Goal: Communication & Community: Answer question/provide support

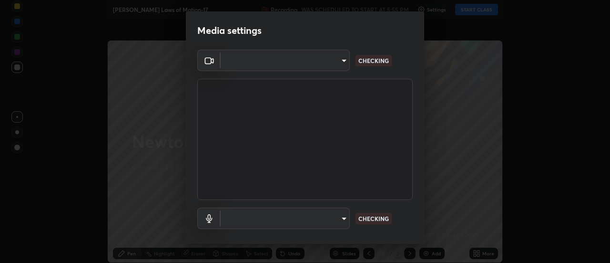
type input "1016c9670ba09e0da1ff6862f255b2c5b4dd1f04ff0e8715a66947f7e461f3c4"
type input "communications"
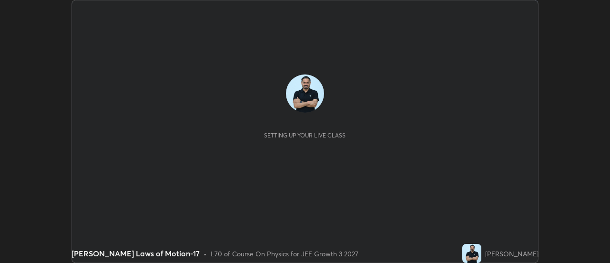
scroll to position [263, 609]
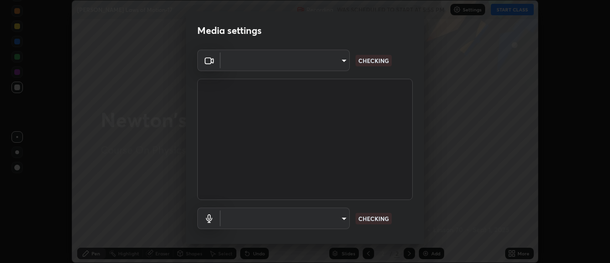
type input "1016c9670ba09e0da1ff6862f255b2c5b4dd1f04ff0e8715a66947f7e461f3c4"
type input "communications"
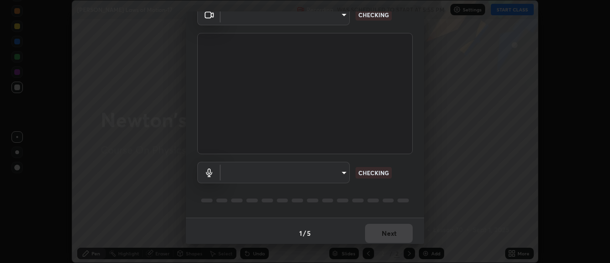
scroll to position [50, 0]
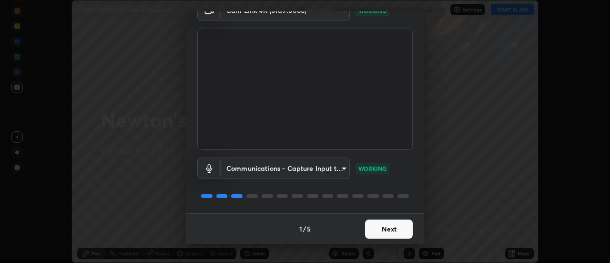
click at [392, 232] on button "Next" at bounding box center [389, 228] width 48 height 19
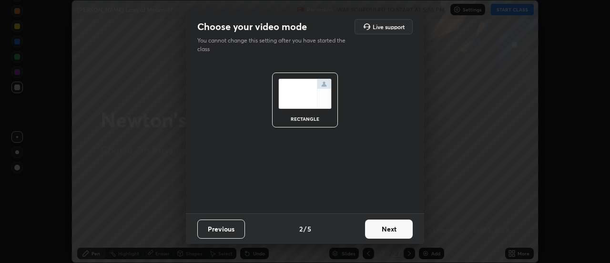
scroll to position [0, 0]
click at [392, 232] on button "Next" at bounding box center [389, 228] width 48 height 19
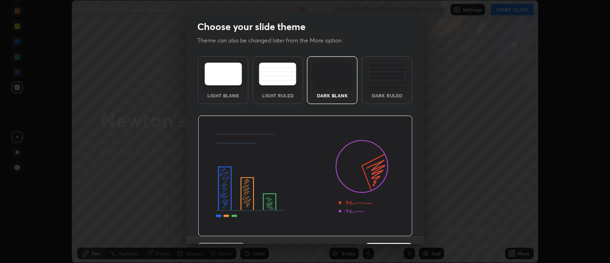
scroll to position [23, 0]
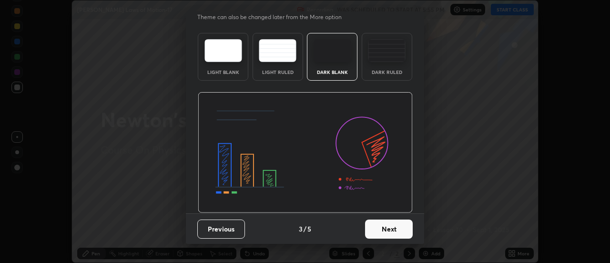
click at [391, 230] on button "Next" at bounding box center [389, 228] width 48 height 19
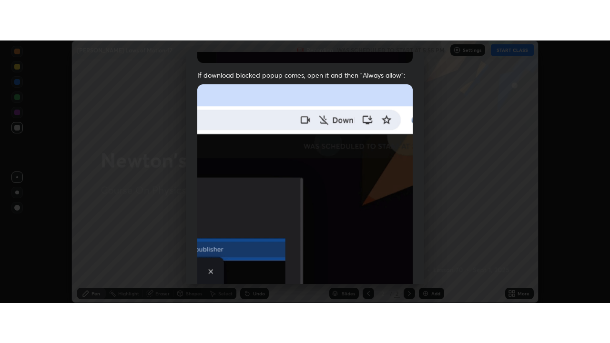
scroll to position [244, 0]
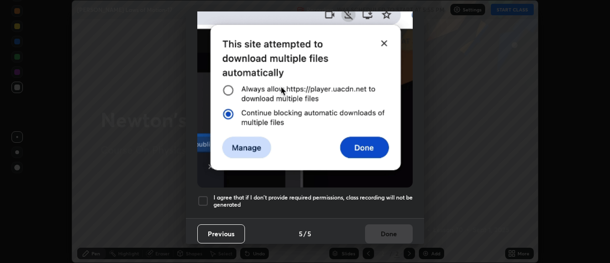
click at [352, 193] on h5 "I agree that if I don't provide required permissions, class recording will not …" at bounding box center [312, 200] width 199 height 15
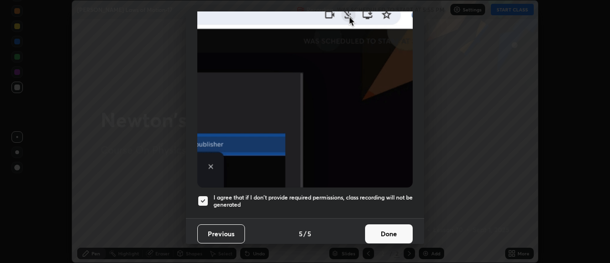
click at [384, 229] on button "Done" at bounding box center [389, 233] width 48 height 19
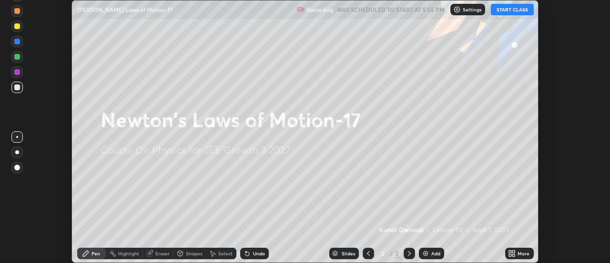
click at [500, 12] on button "START CLASS" at bounding box center [512, 9] width 43 height 11
click at [515, 254] on icon at bounding box center [514, 255] width 2 height 2
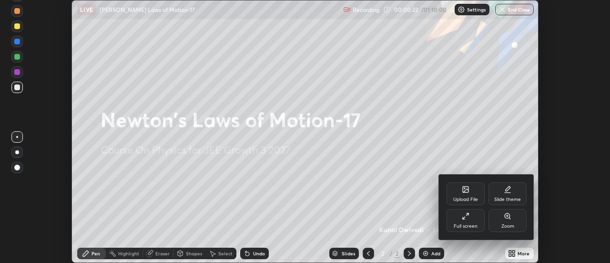
click at [466, 193] on div "Upload File" at bounding box center [465, 193] width 38 height 23
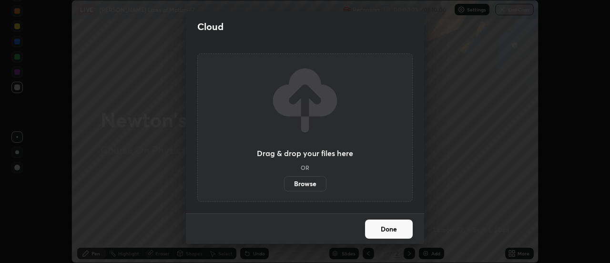
click at [314, 183] on label "Browse" at bounding box center [305, 183] width 42 height 15
click at [284, 183] on input "Browse" at bounding box center [284, 183] width 0 height 15
click at [149, 74] on div "Cloud Drag & drop your files here OR Browse Done" at bounding box center [305, 131] width 610 height 263
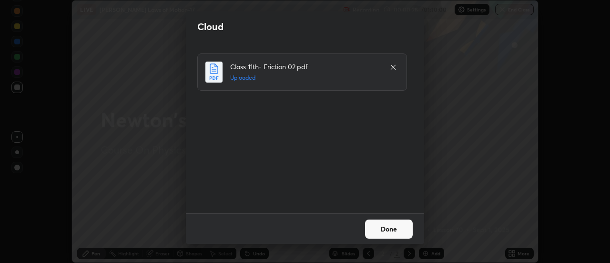
click at [387, 230] on button "Done" at bounding box center [389, 228] width 48 height 19
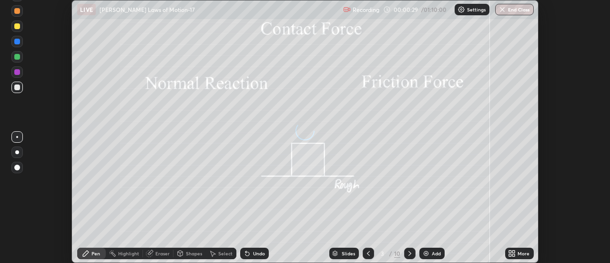
click at [514, 251] on icon at bounding box center [514, 251] width 2 height 2
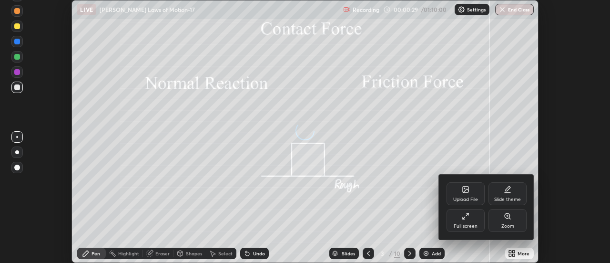
click at [470, 218] on div "Full screen" at bounding box center [465, 220] width 38 height 23
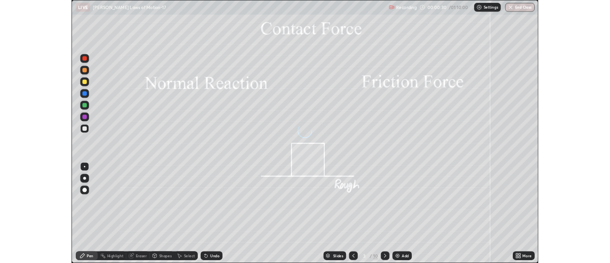
scroll to position [343, 610]
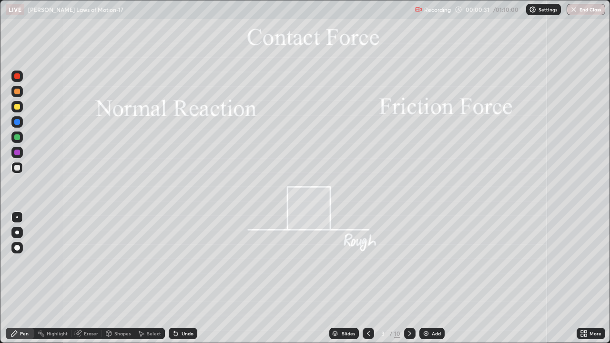
click at [413, 262] on div at bounding box center [409, 333] width 11 height 11
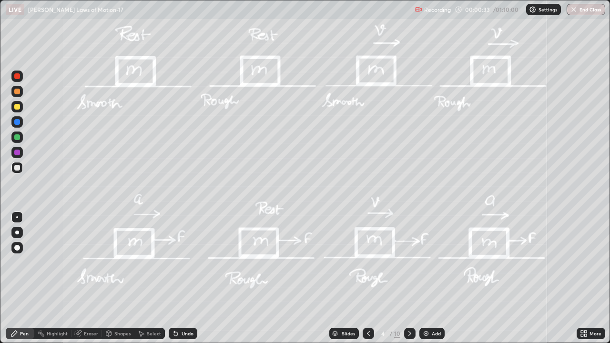
click at [407, 262] on icon at bounding box center [410, 334] width 8 height 8
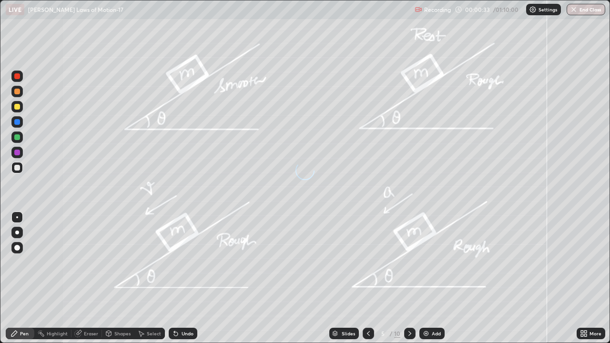
click at [407, 262] on icon at bounding box center [410, 334] width 8 height 8
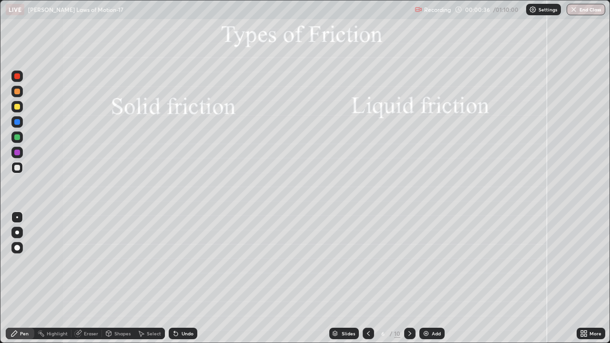
click at [407, 262] on icon at bounding box center [410, 334] width 8 height 8
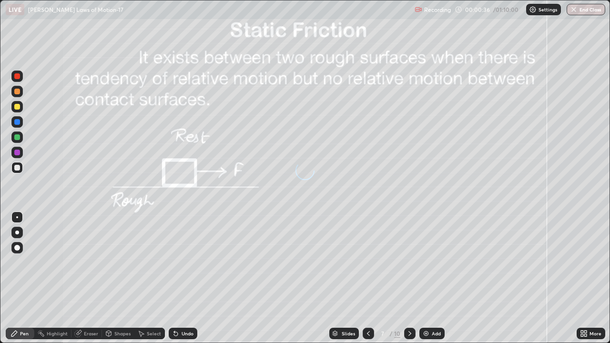
click at [408, 262] on icon at bounding box center [410, 334] width 8 height 8
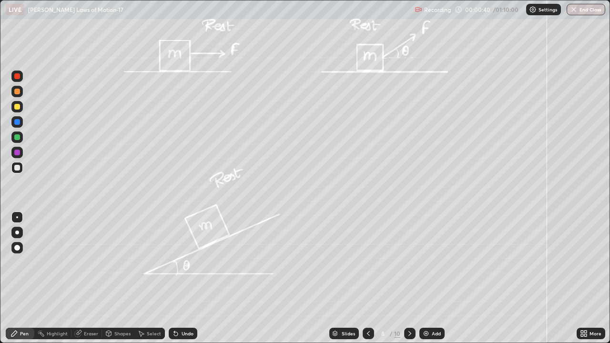
click at [409, 262] on icon at bounding box center [410, 334] width 8 height 8
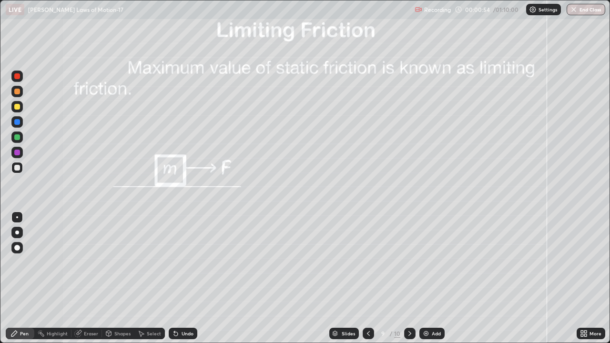
click at [409, 262] on icon at bounding box center [410, 334] width 8 height 8
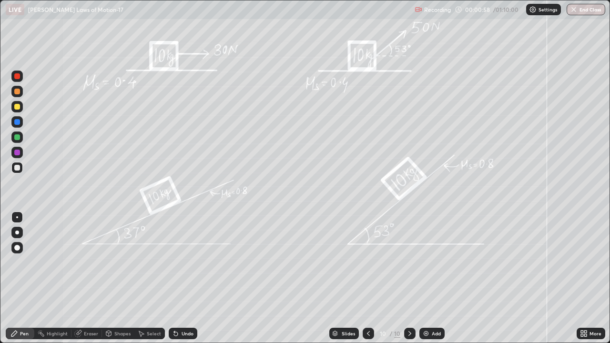
click at [407, 262] on icon at bounding box center [410, 334] width 8 height 8
click at [587, 262] on icon at bounding box center [585, 335] width 2 height 2
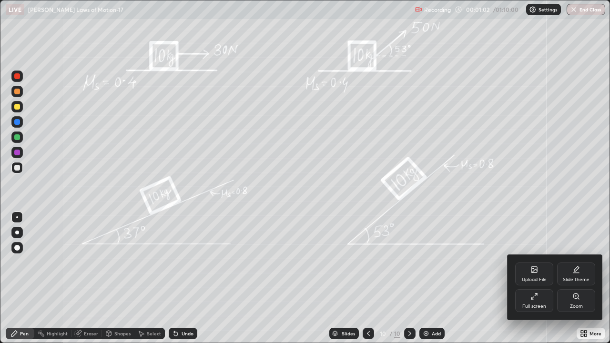
click at [534, 262] on div "Upload File" at bounding box center [534, 274] width 38 height 23
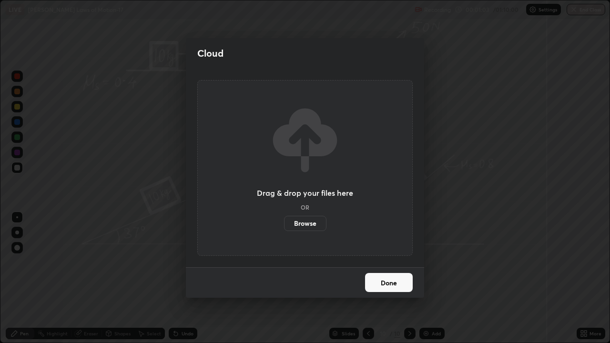
click at [314, 219] on label "Browse" at bounding box center [305, 223] width 42 height 15
click at [284, 219] on input "Browse" at bounding box center [284, 223] width 0 height 15
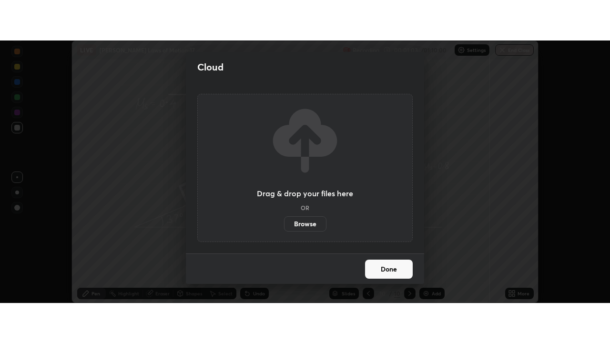
scroll to position [47388, 47041]
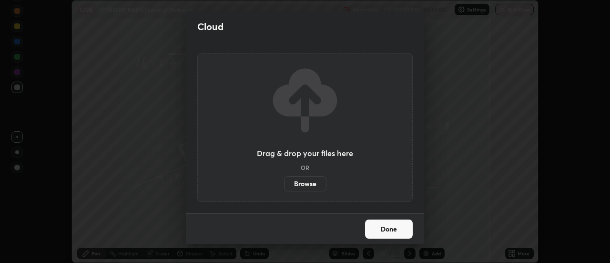
click at [149, 61] on div "Cloud Drag & drop your files here OR Browse Done" at bounding box center [305, 131] width 610 height 263
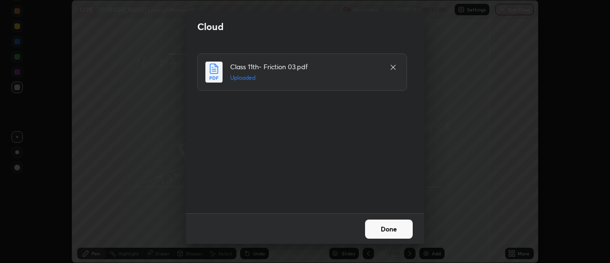
click at [393, 231] on button "Done" at bounding box center [389, 228] width 48 height 19
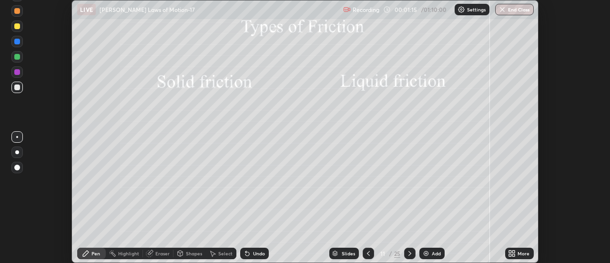
click at [410, 254] on icon at bounding box center [410, 253] width 8 height 8
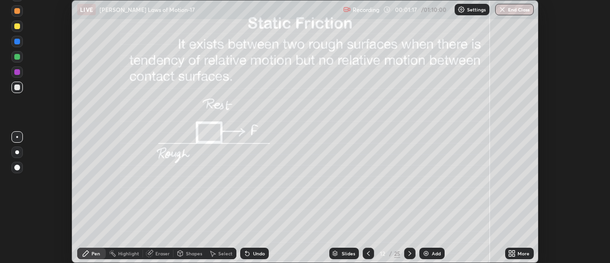
click at [408, 251] on icon at bounding box center [410, 253] width 8 height 8
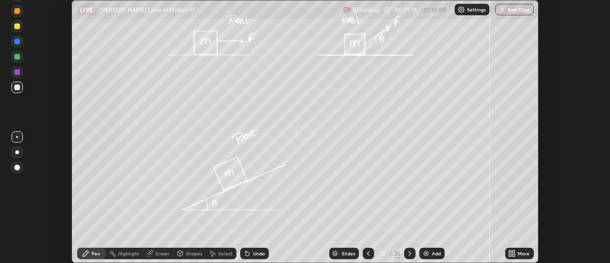
click at [408, 249] on div at bounding box center [409, 252] width 11 height 11
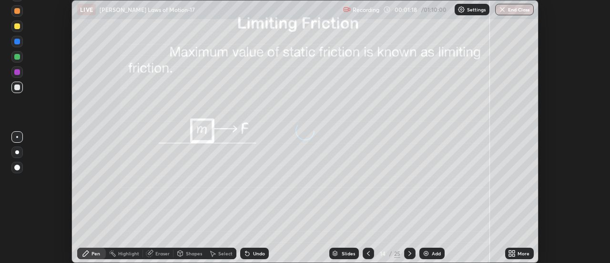
click at [407, 249] on icon at bounding box center [410, 253] width 8 height 8
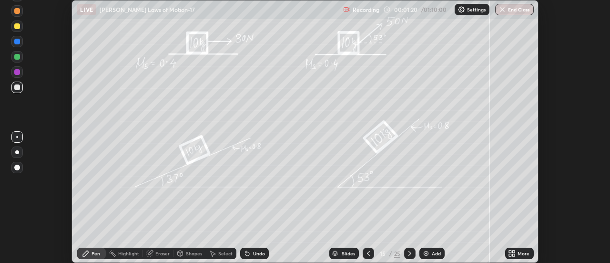
click at [410, 251] on icon at bounding box center [410, 253] width 8 height 8
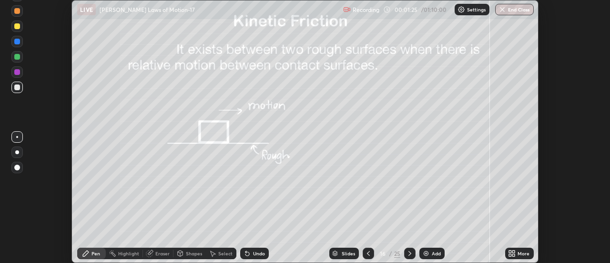
click at [505, 248] on div "More" at bounding box center [519, 252] width 29 height 19
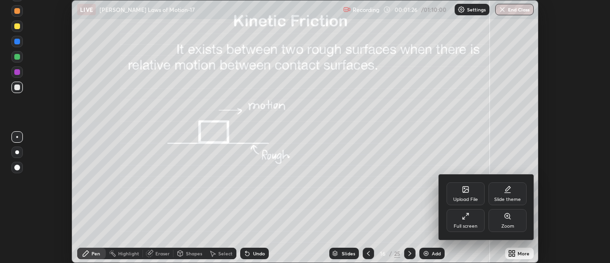
click at [473, 221] on div "Full screen" at bounding box center [465, 220] width 38 height 23
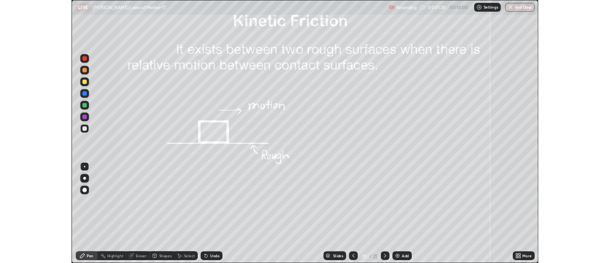
scroll to position [343, 610]
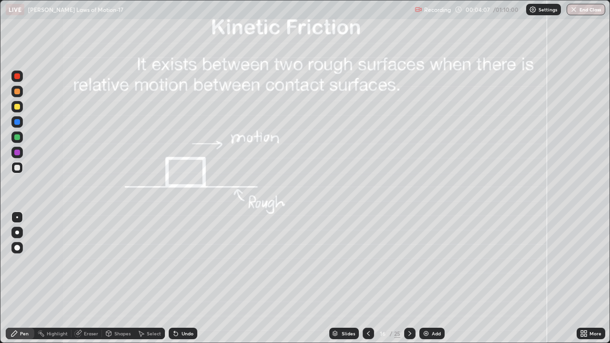
click at [17, 121] on div at bounding box center [17, 122] width 6 height 6
click at [17, 106] on div at bounding box center [17, 107] width 6 height 6
click at [16, 153] on div at bounding box center [17, 153] width 6 height 6
click at [17, 167] on div at bounding box center [17, 168] width 6 height 6
click at [410, 262] on icon at bounding box center [410, 334] width 8 height 8
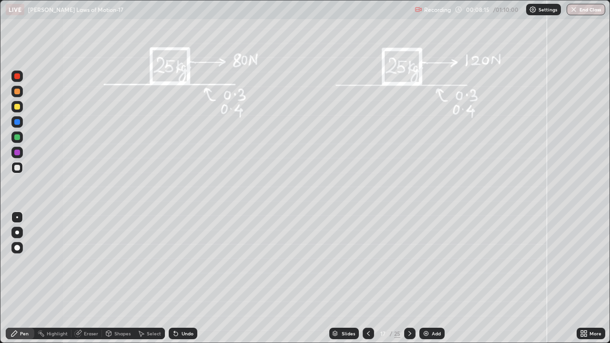
click at [18, 137] on div at bounding box center [17, 137] width 6 height 6
click at [118, 262] on div "Shapes" at bounding box center [122, 333] width 16 height 5
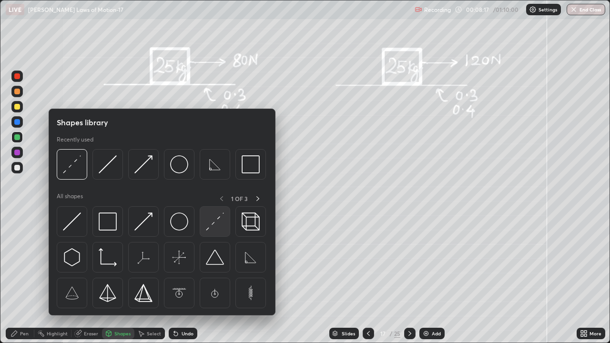
click at [207, 227] on img at bounding box center [215, 222] width 18 height 18
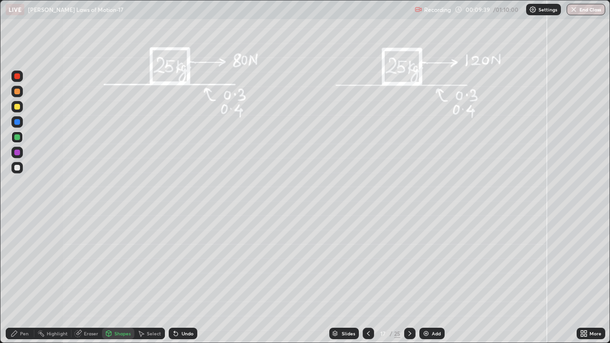
click at [22, 262] on div "Pen" at bounding box center [24, 333] width 9 height 5
click at [186, 262] on div "Undo" at bounding box center [188, 333] width 12 height 5
click at [16, 152] on div at bounding box center [17, 153] width 6 height 6
click at [177, 262] on icon at bounding box center [176, 334] width 8 height 8
click at [15, 136] on div at bounding box center [17, 137] width 6 height 6
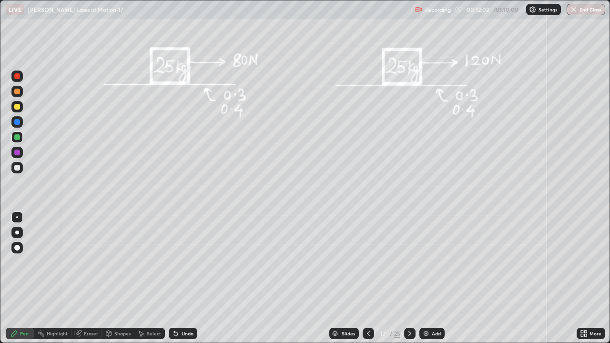
click at [178, 262] on icon at bounding box center [176, 334] width 8 height 8
click at [181, 262] on div "Undo" at bounding box center [183, 333] width 29 height 11
click at [22, 154] on div at bounding box center [16, 152] width 11 height 11
click at [14, 168] on div at bounding box center [17, 168] width 6 height 6
click at [17, 156] on div at bounding box center [16, 152] width 11 height 11
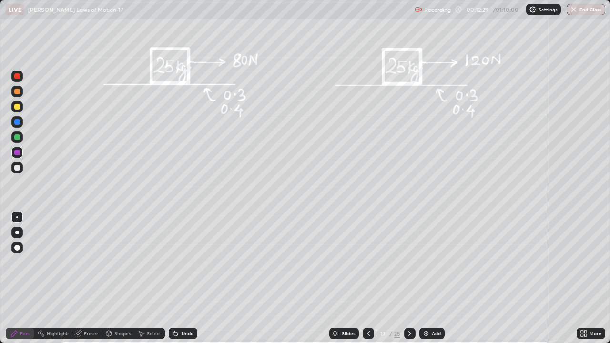
click at [12, 167] on div at bounding box center [16, 167] width 11 height 11
click at [410, 262] on icon at bounding box center [410, 334] width 8 height 8
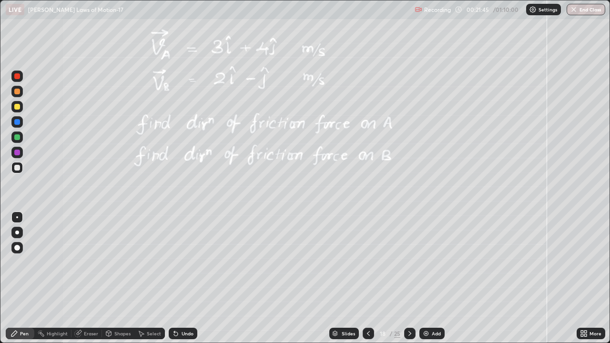
click at [406, 262] on icon at bounding box center [410, 334] width 8 height 8
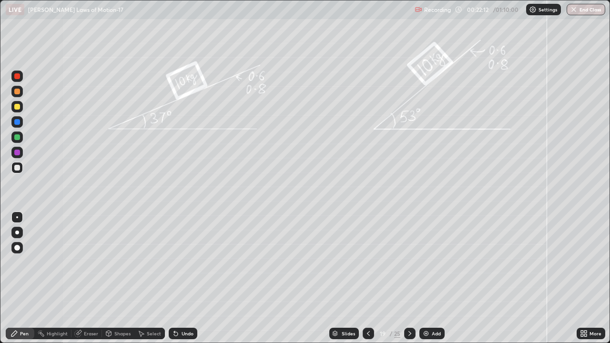
click at [119, 262] on div "Shapes" at bounding box center [122, 333] width 16 height 5
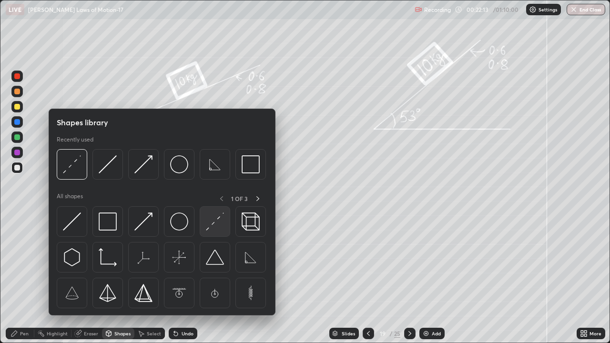
click at [211, 225] on img at bounding box center [215, 222] width 18 height 18
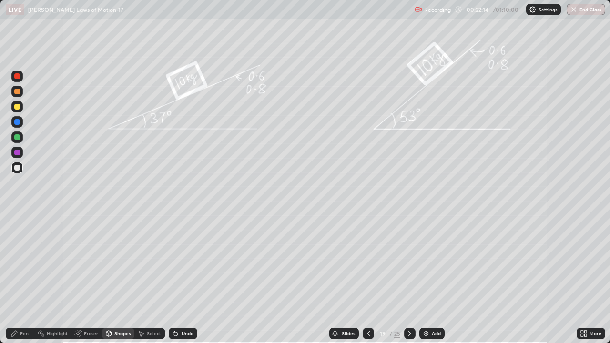
click at [22, 138] on div at bounding box center [16, 137] width 11 height 11
click at [18, 140] on div at bounding box center [17, 137] width 6 height 6
click at [18, 262] on icon at bounding box center [14, 334] width 8 height 8
click at [16, 150] on div at bounding box center [17, 153] width 6 height 6
click at [18, 137] on div at bounding box center [17, 137] width 6 height 6
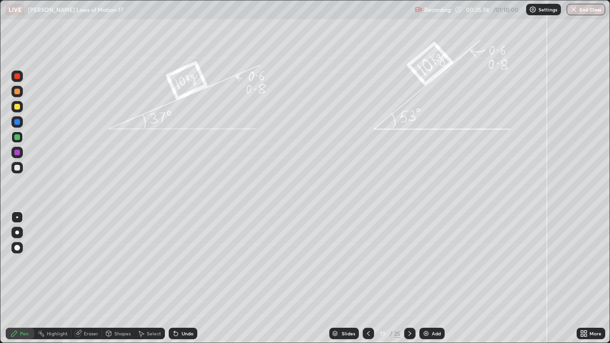
click at [15, 152] on div at bounding box center [17, 153] width 6 height 6
click at [14, 139] on div at bounding box center [16, 137] width 11 height 11
click at [16, 152] on div at bounding box center [17, 153] width 6 height 6
click at [88, 262] on div "Eraser" at bounding box center [91, 333] width 14 height 5
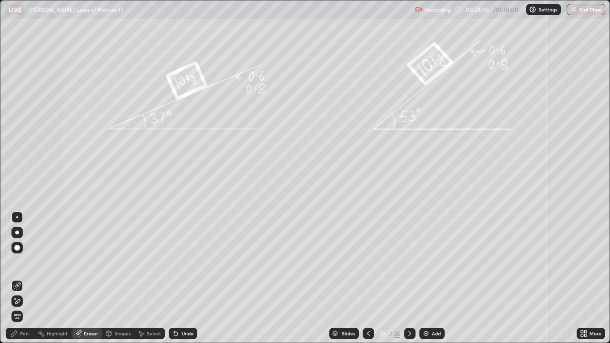
click at [27, 262] on div "Pen" at bounding box center [24, 333] width 9 height 5
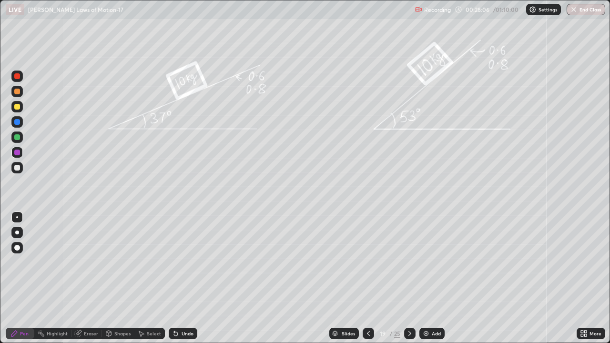
click at [15, 166] on div at bounding box center [17, 168] width 6 height 6
click at [15, 148] on div at bounding box center [16, 152] width 11 height 11
click at [17, 169] on div at bounding box center [17, 168] width 6 height 6
click at [182, 262] on div "Undo" at bounding box center [188, 333] width 12 height 5
click at [409, 262] on icon at bounding box center [409, 333] width 3 height 5
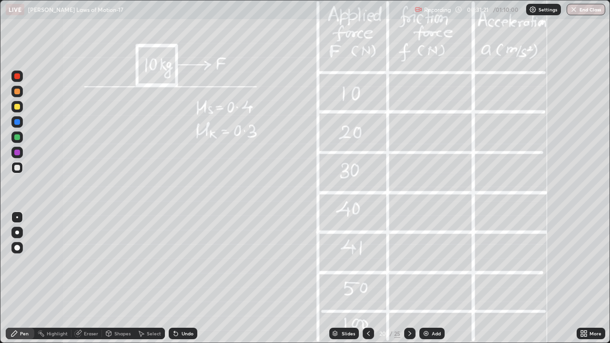
click at [13, 137] on div at bounding box center [16, 137] width 11 height 11
click at [19, 152] on div at bounding box center [17, 153] width 6 height 6
click at [19, 168] on div at bounding box center [17, 168] width 6 height 6
click at [17, 135] on div at bounding box center [17, 137] width 6 height 6
click at [15, 169] on div at bounding box center [17, 168] width 6 height 6
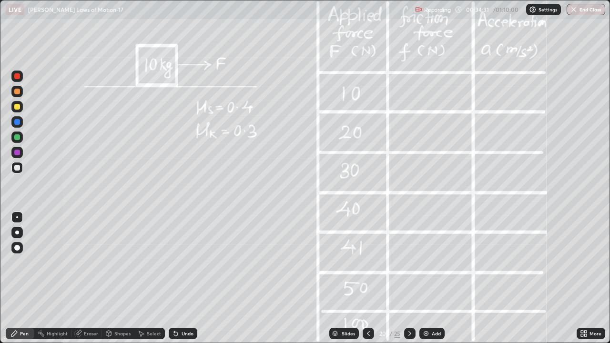
click at [405, 262] on div at bounding box center [409, 333] width 11 height 19
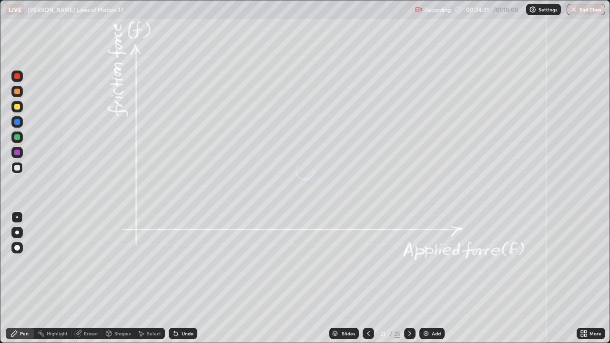
click at [406, 262] on div at bounding box center [409, 333] width 11 height 19
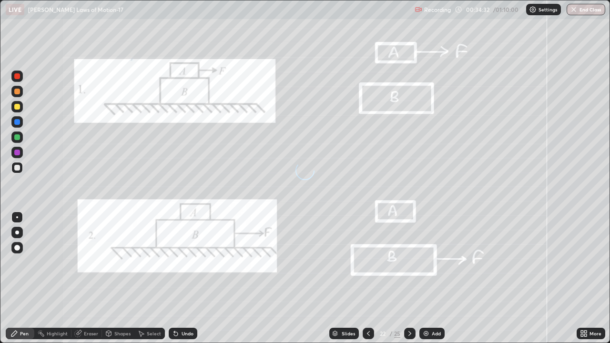
click at [367, 262] on icon at bounding box center [369, 334] width 8 height 8
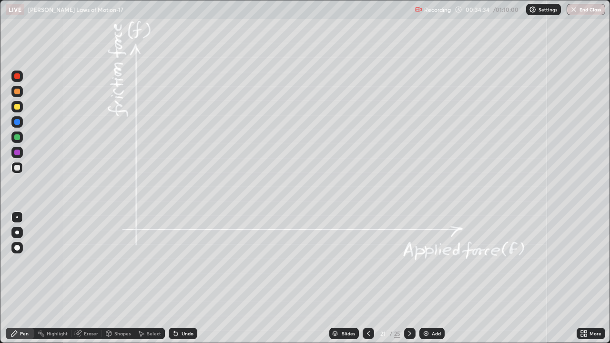
click at [367, 262] on icon at bounding box center [369, 334] width 8 height 8
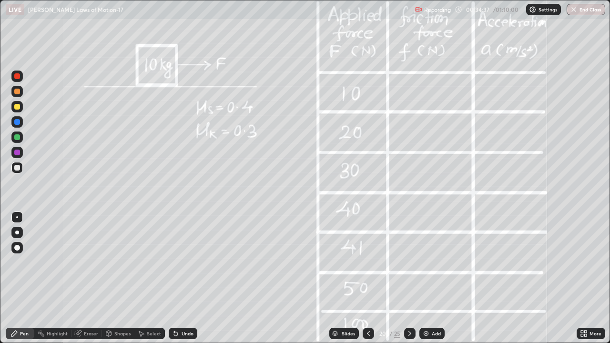
click at [411, 262] on div at bounding box center [409, 333] width 11 height 19
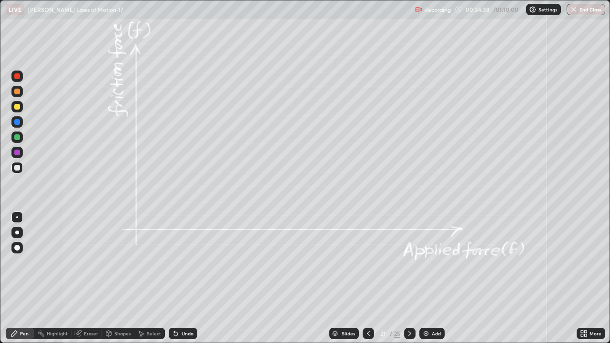
click at [369, 262] on icon at bounding box center [369, 334] width 8 height 8
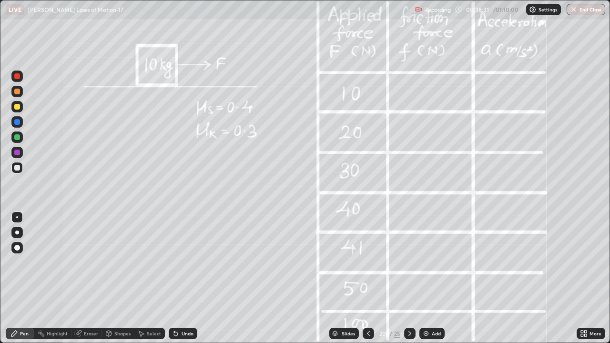
click at [409, 262] on icon at bounding box center [410, 334] width 8 height 8
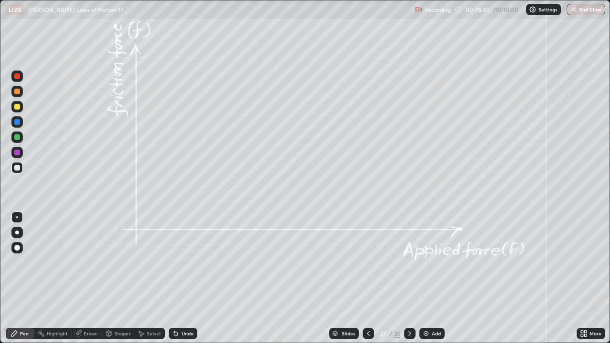
click at [367, 262] on icon at bounding box center [369, 334] width 8 height 8
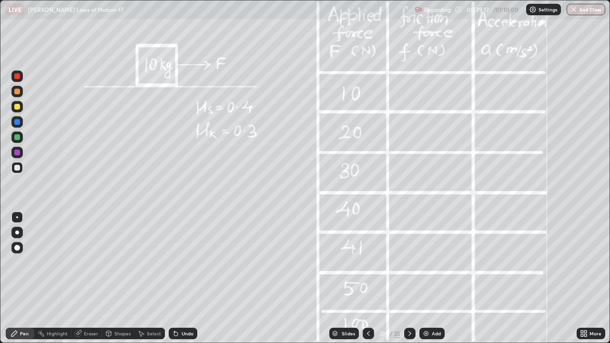
click at [408, 262] on icon at bounding box center [410, 334] width 8 height 8
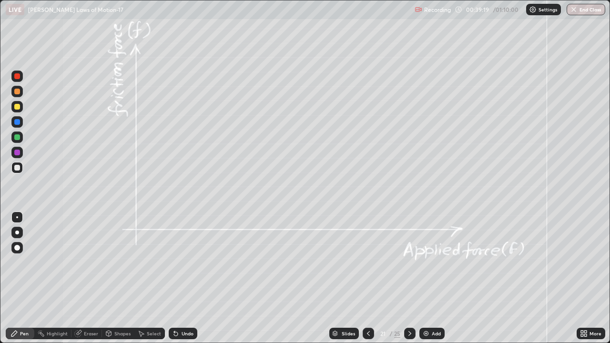
click at [16, 137] on div at bounding box center [17, 137] width 6 height 6
click at [122, 262] on div "Shapes" at bounding box center [122, 333] width 16 height 5
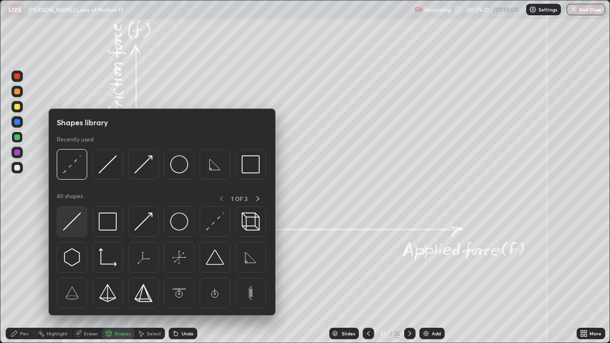
click at [78, 226] on img at bounding box center [72, 222] width 18 height 18
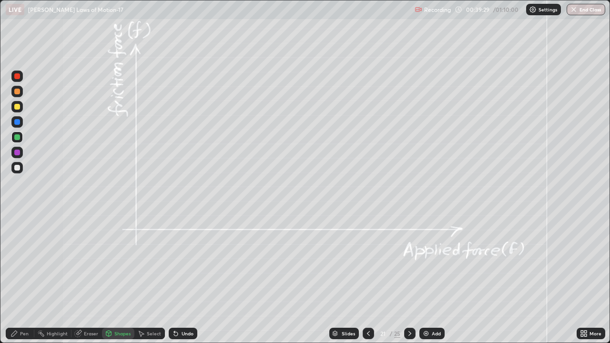
click at [18, 262] on icon at bounding box center [14, 334] width 8 height 8
click at [119, 262] on div "Shapes" at bounding box center [118, 333] width 32 height 11
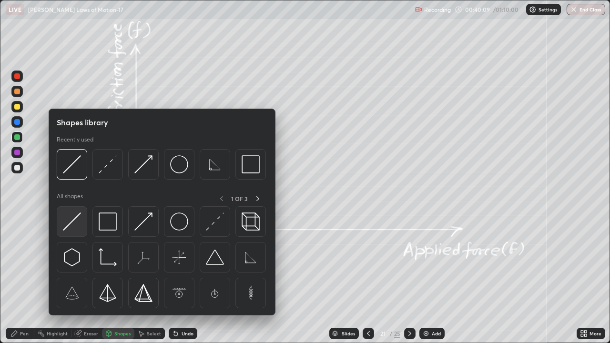
click at [69, 230] on img at bounding box center [72, 222] width 18 height 18
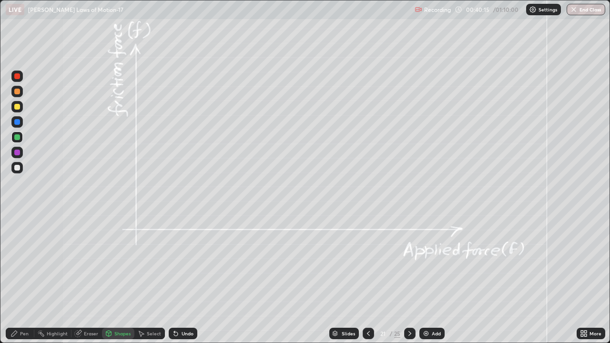
click at [20, 262] on div "Pen" at bounding box center [24, 333] width 9 height 5
click at [371, 262] on icon at bounding box center [369, 334] width 8 height 8
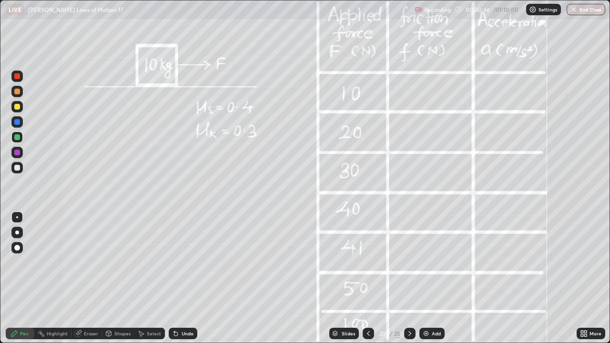
click at [409, 262] on icon at bounding box center [409, 333] width 3 height 5
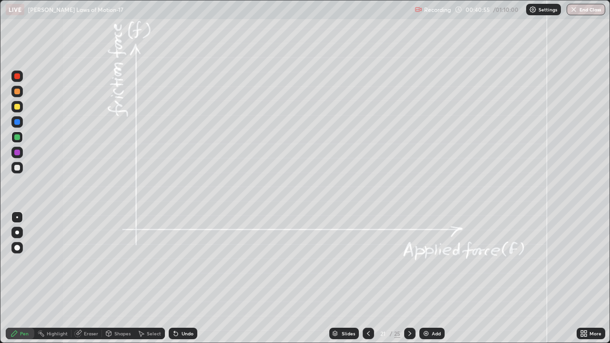
click at [13, 171] on div at bounding box center [16, 167] width 11 height 11
click at [410, 262] on icon at bounding box center [410, 334] width 8 height 8
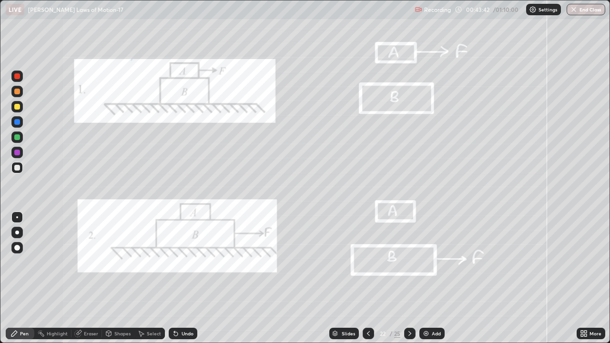
click at [367, 262] on icon at bounding box center [369, 334] width 8 height 8
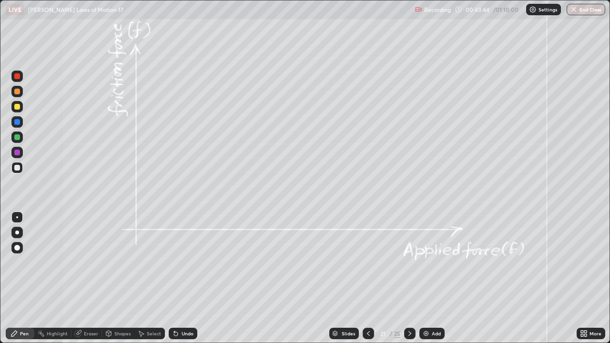
click at [582, 262] on icon at bounding box center [582, 335] width 2 height 2
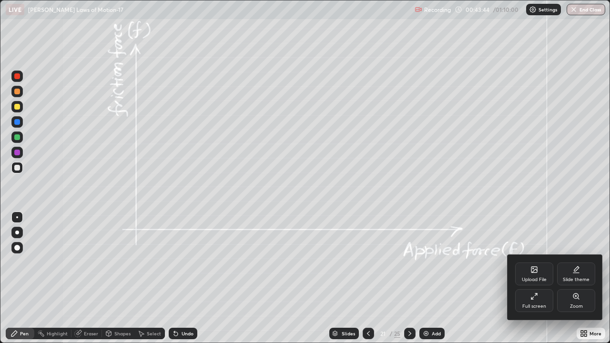
click at [535, 262] on div "Upload File" at bounding box center [534, 279] width 25 height 5
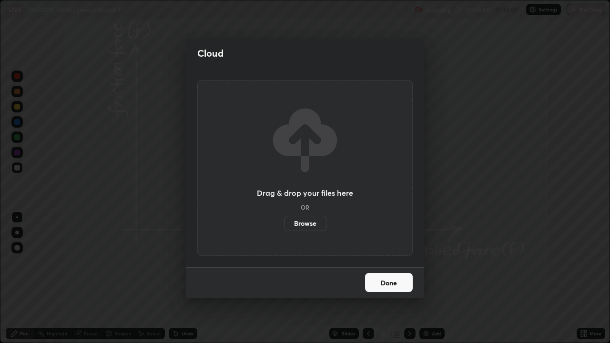
click at [315, 222] on label "Browse" at bounding box center [305, 223] width 42 height 15
click at [284, 222] on input "Browse" at bounding box center [284, 223] width 0 height 15
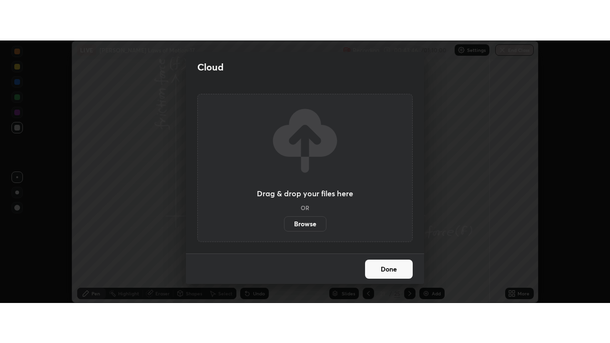
scroll to position [47388, 47041]
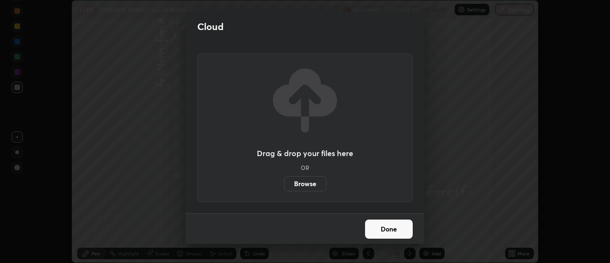
click at [191, 24] on div "Cloud" at bounding box center [305, 26] width 238 height 30
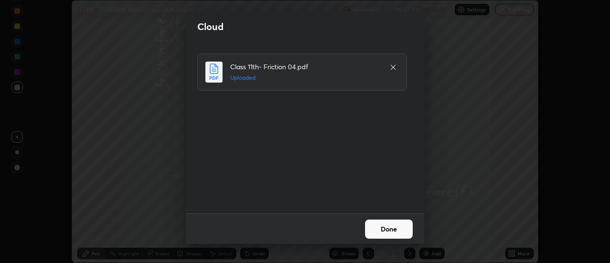
click at [395, 229] on button "Done" at bounding box center [389, 228] width 48 height 19
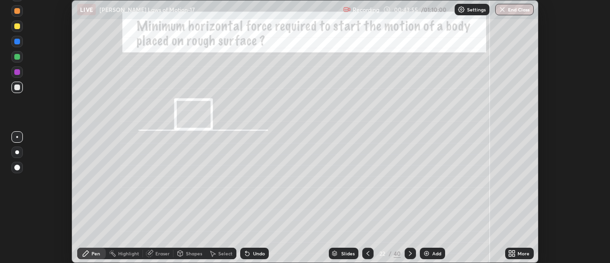
click at [514, 254] on icon at bounding box center [514, 255] width 2 height 2
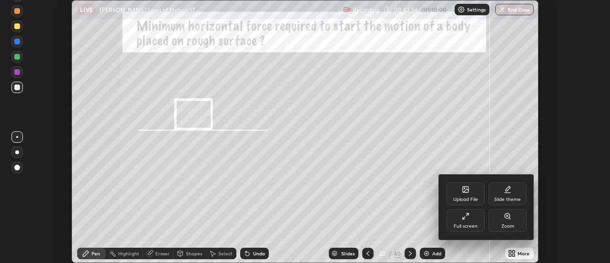
click at [472, 221] on div "Full screen" at bounding box center [465, 220] width 38 height 23
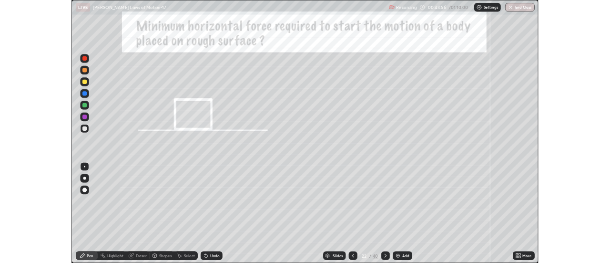
scroll to position [343, 610]
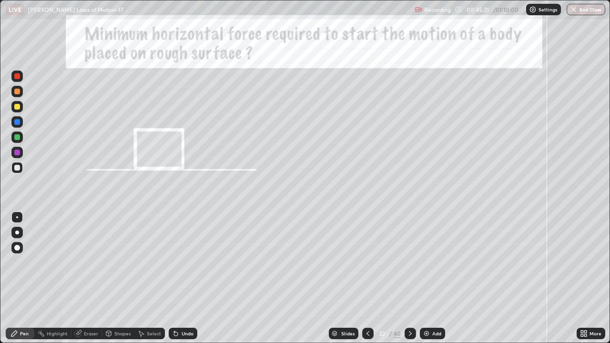
click at [20, 138] on div at bounding box center [16, 137] width 11 height 11
click at [17, 150] on div at bounding box center [17, 153] width 6 height 6
click at [18, 168] on div at bounding box center [17, 168] width 6 height 6
click at [17, 167] on div at bounding box center [17, 168] width 6 height 6
click at [409, 262] on icon at bounding box center [410, 334] width 8 height 8
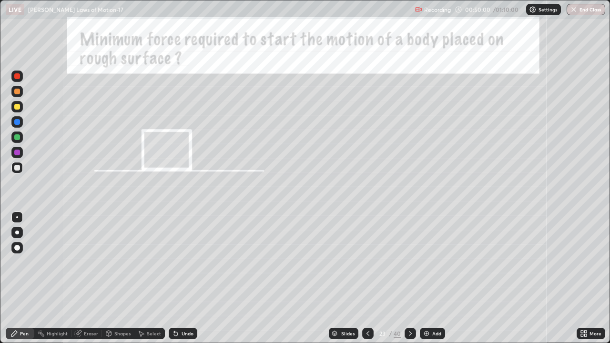
click at [18, 138] on div at bounding box center [17, 137] width 6 height 6
click at [16, 153] on div at bounding box center [17, 153] width 6 height 6
click at [16, 119] on div at bounding box center [17, 122] width 6 height 6
click at [17, 165] on div at bounding box center [17, 168] width 6 height 6
click at [182, 262] on div "Undo" at bounding box center [188, 333] width 12 height 5
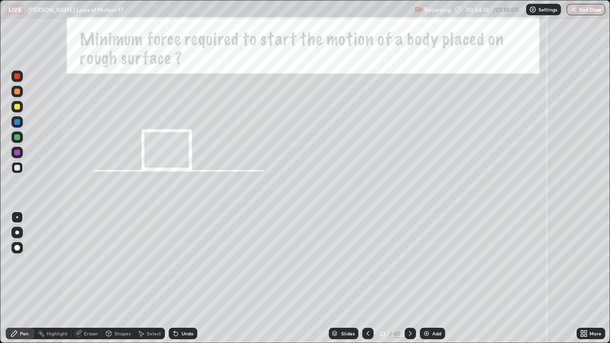
click at [182, 262] on div "Undo" at bounding box center [183, 333] width 29 height 11
click at [182, 262] on div "Undo" at bounding box center [188, 333] width 12 height 5
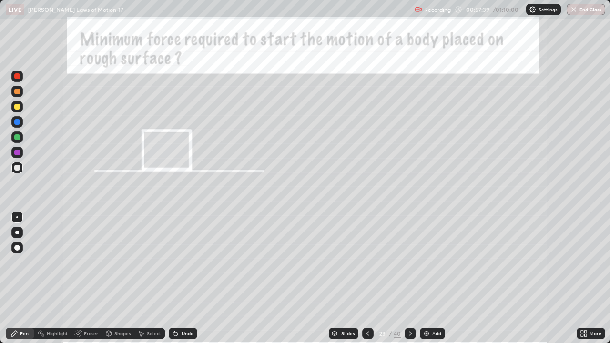
click at [406, 262] on icon at bounding box center [410, 334] width 8 height 8
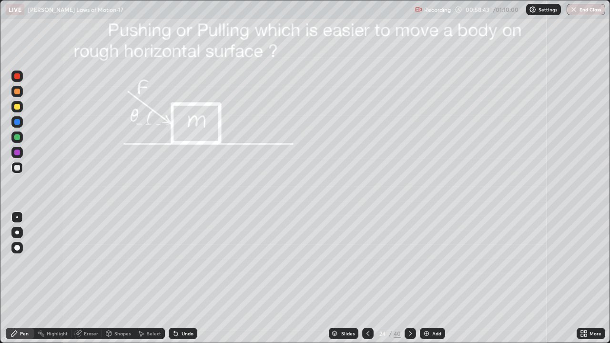
click at [19, 138] on div at bounding box center [17, 137] width 6 height 6
click at [19, 104] on div at bounding box center [17, 107] width 6 height 6
click at [17, 153] on div at bounding box center [17, 153] width 6 height 6
click at [17, 169] on div at bounding box center [17, 168] width 6 height 6
click at [410, 262] on icon at bounding box center [410, 334] width 8 height 8
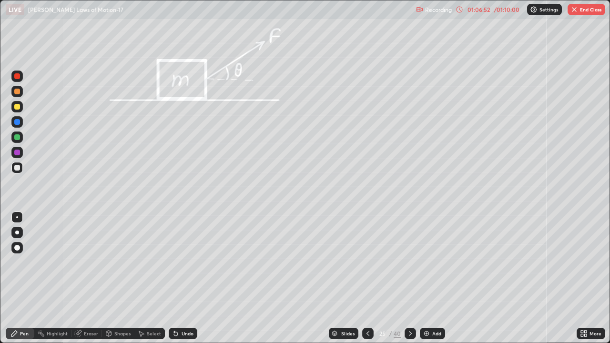
click at [599, 11] on button "End Class" at bounding box center [587, 9] width 38 height 11
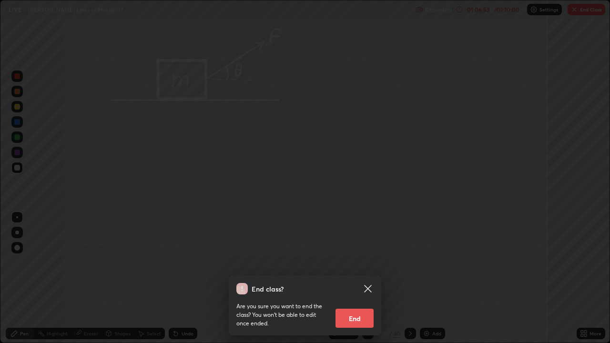
click at [353, 262] on button "End" at bounding box center [354, 318] width 38 height 19
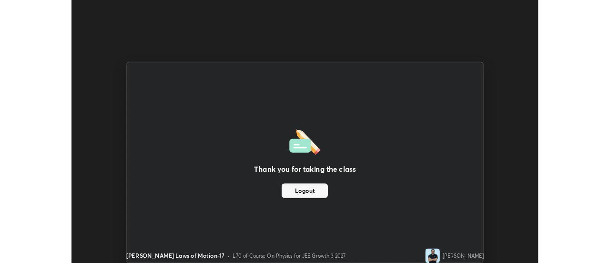
scroll to position [47388, 47041]
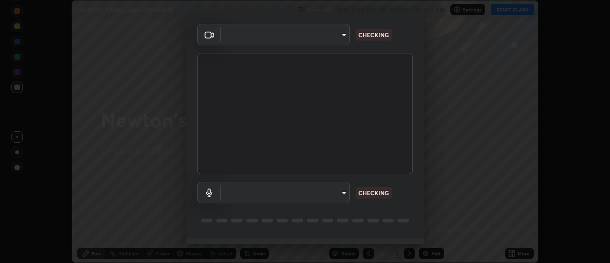
scroll to position [50, 0]
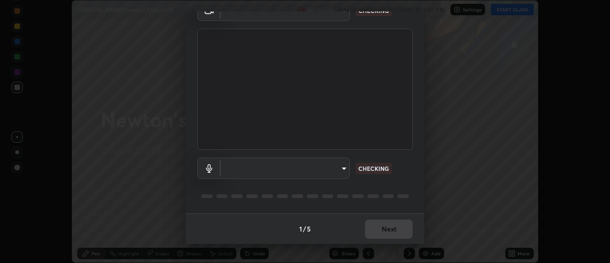
type input "1016c9670ba09e0da1ff6862f255b2c5b4dd1f04ff0e8715a66947f7e461f3c4"
type input "communications"
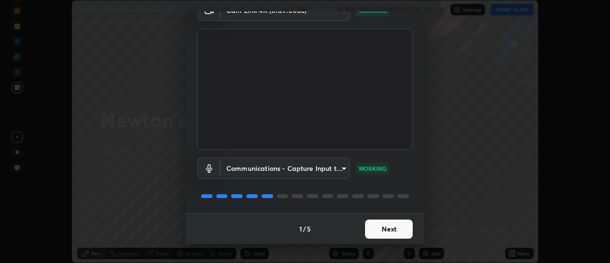
click at [400, 231] on button "Next" at bounding box center [389, 228] width 48 height 19
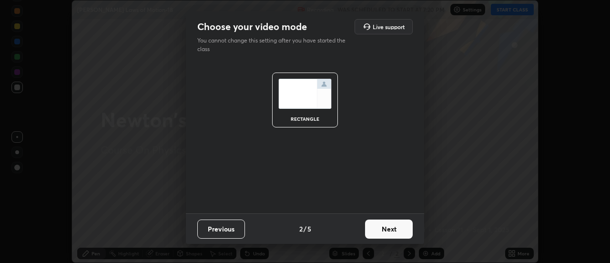
scroll to position [0, 0]
click at [400, 232] on button "Next" at bounding box center [389, 228] width 48 height 19
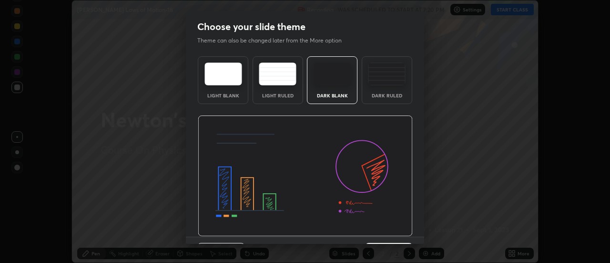
scroll to position [13, 0]
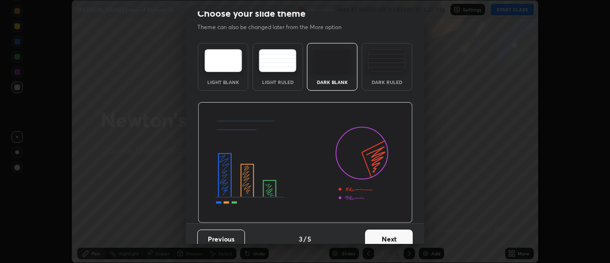
click at [405, 233] on button "Next" at bounding box center [389, 238] width 48 height 19
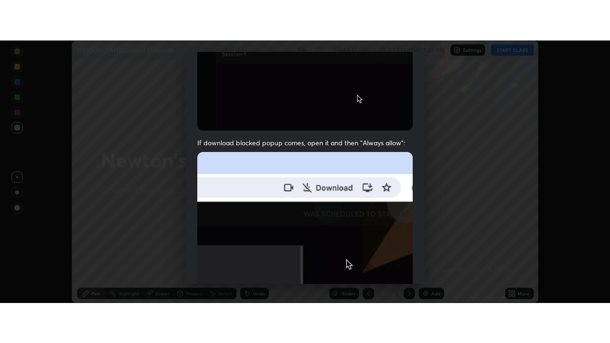
scroll to position [238, 0]
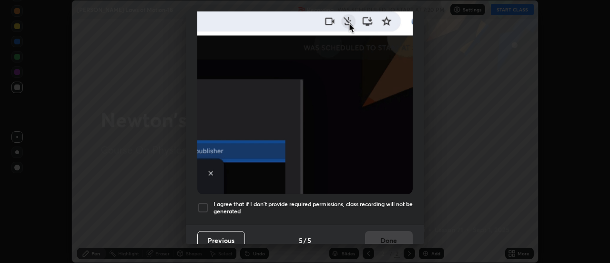
click at [386, 200] on h5 "I agree that if I don't provide required permissions, class recording will not …" at bounding box center [312, 207] width 199 height 15
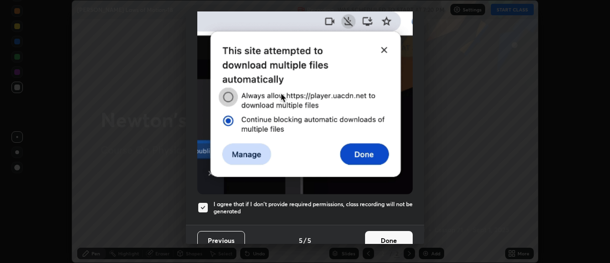
click at [386, 234] on button "Done" at bounding box center [389, 240] width 48 height 19
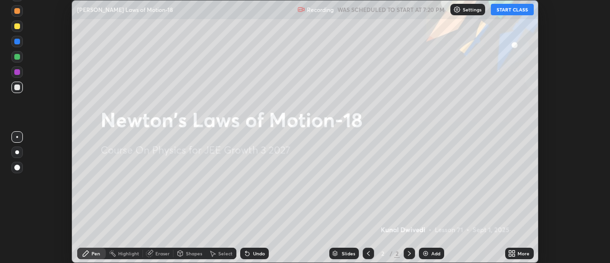
click at [510, 11] on button "START CLASS" at bounding box center [512, 9] width 43 height 11
click at [516, 252] on div "More" at bounding box center [519, 252] width 29 height 11
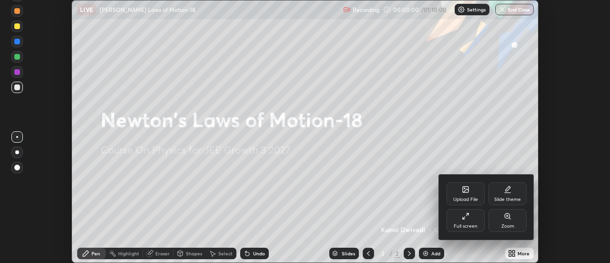
click at [469, 194] on div "Upload File" at bounding box center [465, 193] width 38 height 23
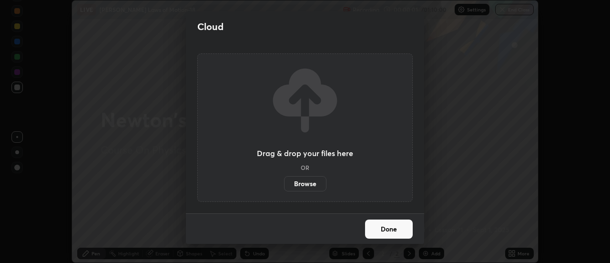
click at [321, 180] on label "Browse" at bounding box center [305, 183] width 42 height 15
click at [284, 180] on input "Browse" at bounding box center [284, 183] width 0 height 15
click at [184, 23] on div "Cloud Drag & drop your files here OR Browse Done" at bounding box center [305, 131] width 610 height 263
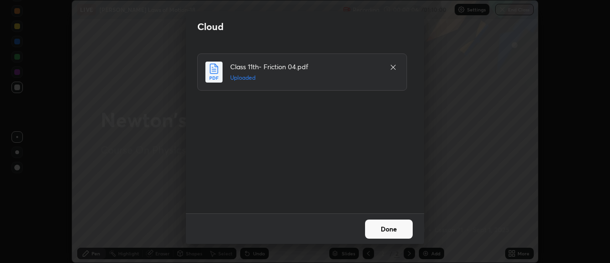
click at [393, 223] on button "Done" at bounding box center [389, 228] width 48 height 19
click at [390, 228] on button "Done" at bounding box center [389, 228] width 48 height 19
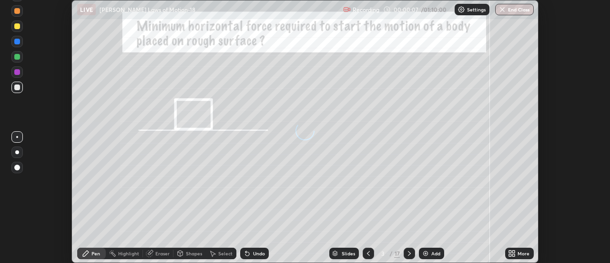
click at [518, 256] on div "More" at bounding box center [519, 252] width 29 height 11
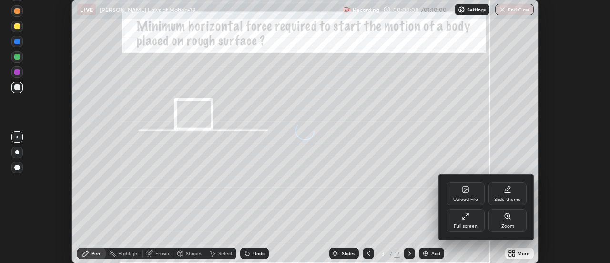
click at [471, 220] on div "Full screen" at bounding box center [465, 220] width 38 height 23
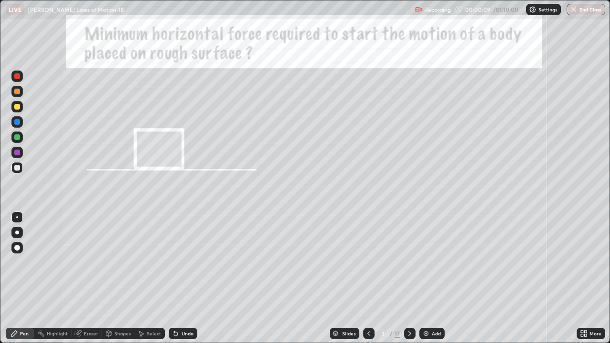
scroll to position [343, 610]
click at [414, 262] on div at bounding box center [409, 333] width 11 height 19
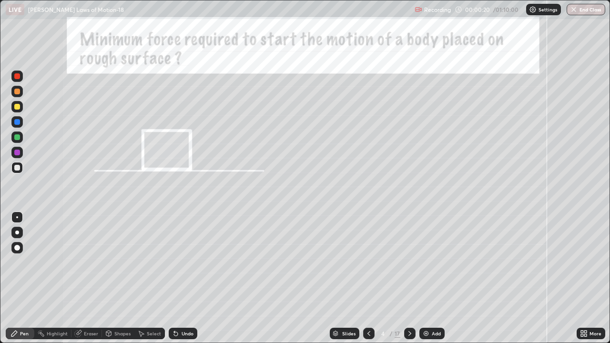
click at [410, 262] on icon at bounding box center [410, 334] width 8 height 8
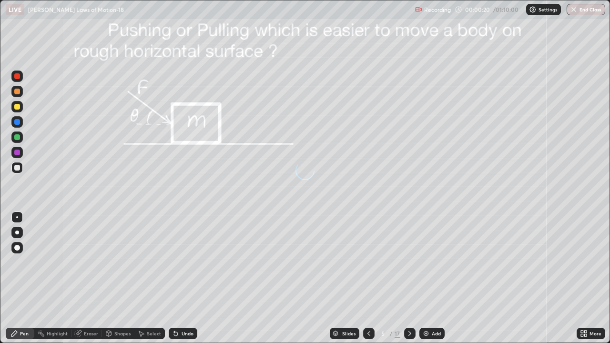
click at [410, 262] on icon at bounding box center [409, 333] width 3 height 5
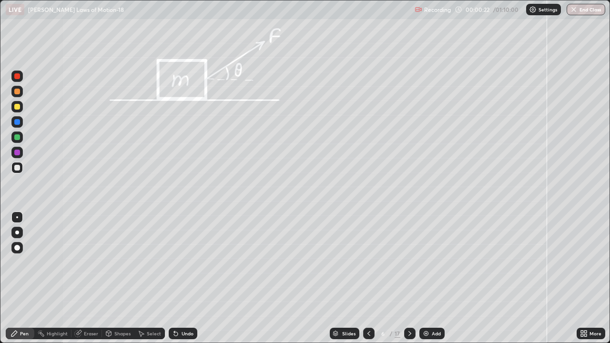
click at [410, 262] on icon at bounding box center [410, 334] width 8 height 8
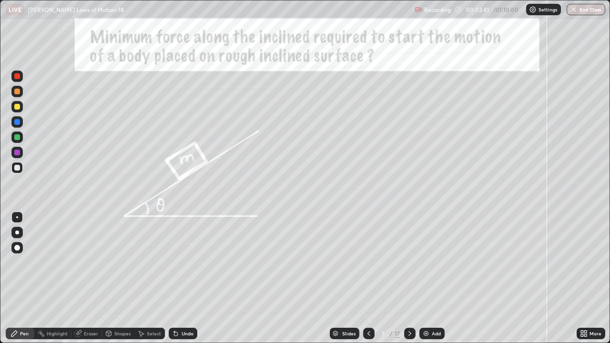
click at [15, 135] on div at bounding box center [17, 137] width 6 height 6
click at [18, 107] on div at bounding box center [17, 107] width 6 height 6
click at [12, 148] on div at bounding box center [16, 152] width 11 height 15
click at [17, 168] on div at bounding box center [17, 168] width 6 height 6
click at [409, 262] on icon at bounding box center [410, 334] width 8 height 8
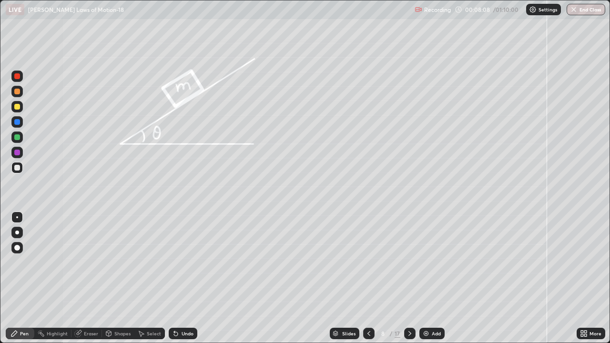
click at [19, 138] on div at bounding box center [17, 137] width 6 height 6
click at [17, 107] on div at bounding box center [17, 107] width 6 height 6
click at [18, 134] on div at bounding box center [17, 137] width 6 height 6
click at [20, 108] on div at bounding box center [17, 107] width 6 height 6
click at [17, 150] on div at bounding box center [17, 153] width 6 height 6
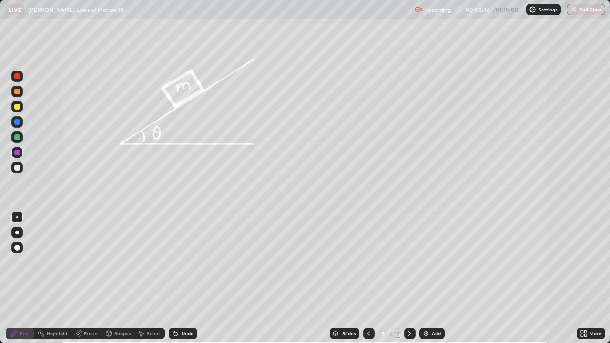
click at [16, 168] on div at bounding box center [17, 168] width 6 height 6
click at [183, 262] on div "Undo" at bounding box center [188, 333] width 12 height 5
click at [86, 262] on div "Eraser" at bounding box center [86, 333] width 30 height 11
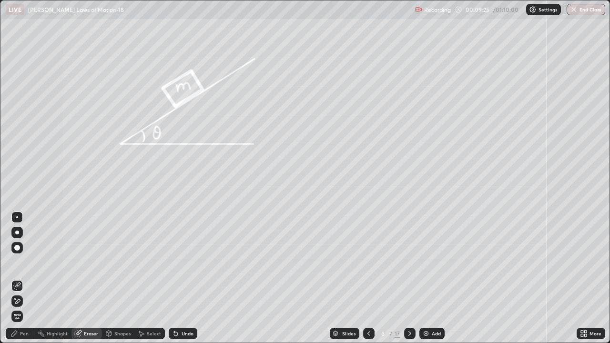
click at [24, 262] on div "Pen" at bounding box center [24, 333] width 9 height 5
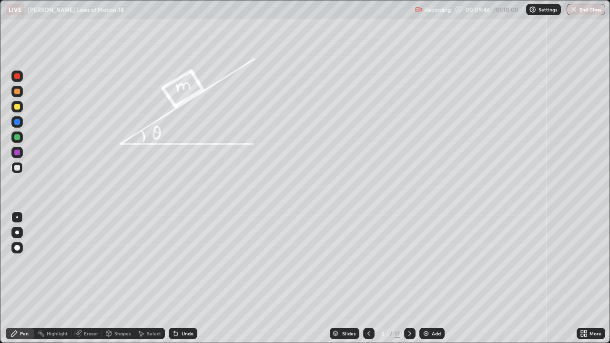
click at [182, 262] on div "Undo" at bounding box center [188, 333] width 12 height 5
click at [427, 262] on img at bounding box center [426, 334] width 8 height 8
click at [117, 262] on div "Shapes" at bounding box center [122, 333] width 16 height 5
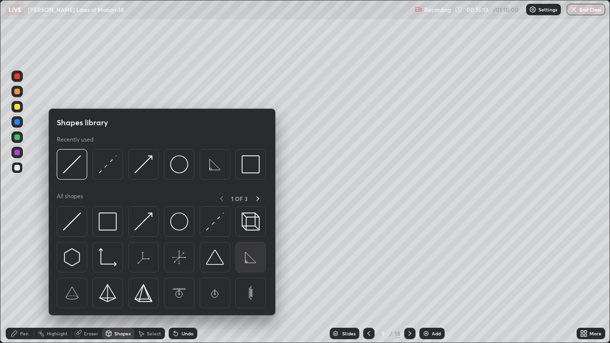
click at [247, 257] on img at bounding box center [251, 257] width 18 height 18
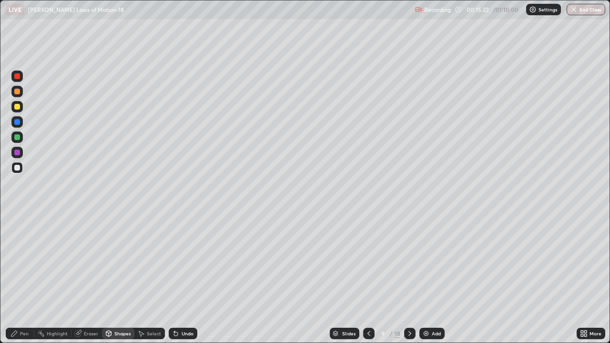
click at [24, 262] on div "Pen" at bounding box center [24, 333] width 9 height 5
click at [174, 262] on icon at bounding box center [176, 334] width 4 height 4
click at [17, 107] on div at bounding box center [17, 107] width 6 height 6
click at [148, 262] on div "Select" at bounding box center [154, 333] width 14 height 5
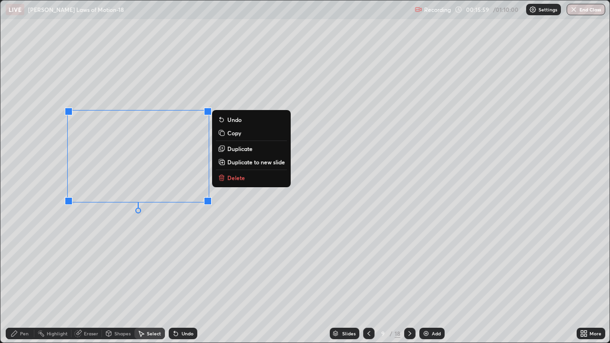
click at [239, 133] on p "Copy" at bounding box center [234, 133] width 14 height 8
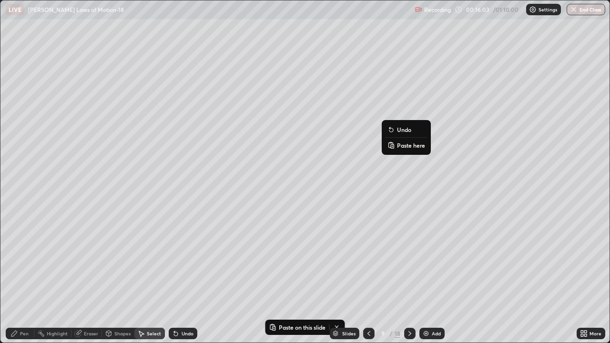
click at [404, 146] on p "Paste here" at bounding box center [411, 146] width 28 height 8
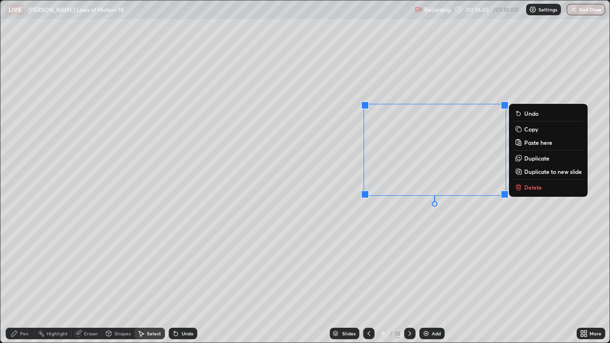
click at [426, 213] on div "0 ° Undo Copy Paste here Duplicate Duplicate to new slide Delete" at bounding box center [304, 171] width 609 height 342
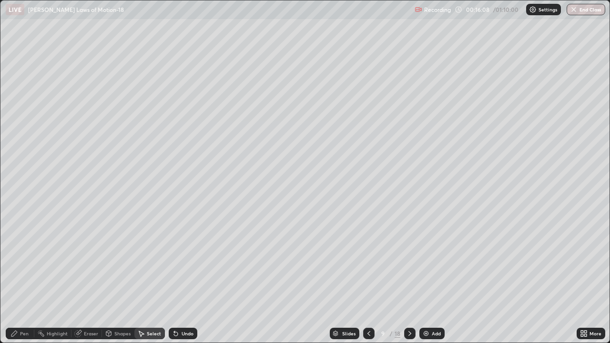
click at [25, 262] on div "Pen" at bounding box center [24, 333] width 9 height 5
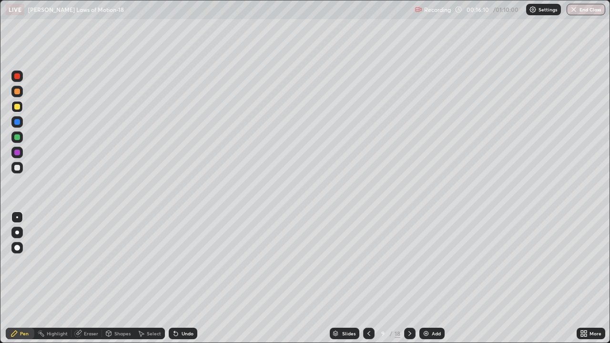
click at [14, 170] on div at bounding box center [16, 167] width 11 height 11
click at [15, 152] on div at bounding box center [17, 153] width 6 height 6
click at [17, 167] on div at bounding box center [17, 168] width 6 height 6
click at [15, 155] on div at bounding box center [17, 153] width 6 height 6
click at [18, 166] on div at bounding box center [17, 168] width 6 height 6
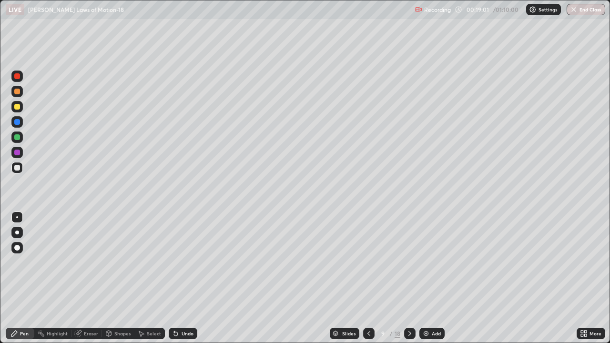
click at [407, 262] on icon at bounding box center [410, 334] width 8 height 8
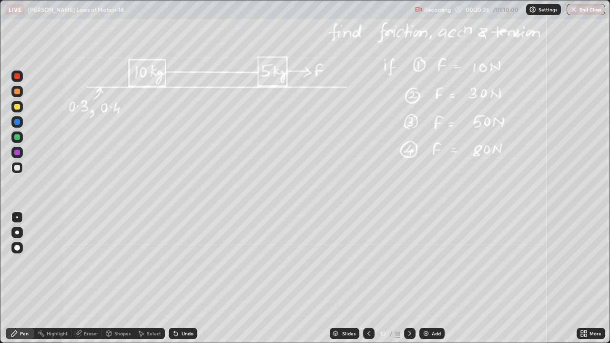
click at [18, 107] on div at bounding box center [17, 107] width 6 height 6
click at [14, 152] on div at bounding box center [16, 152] width 11 height 11
click at [180, 262] on div "Undo" at bounding box center [183, 333] width 29 height 11
click at [179, 262] on div "Undo" at bounding box center [183, 333] width 29 height 11
click at [17, 136] on div at bounding box center [17, 137] width 6 height 6
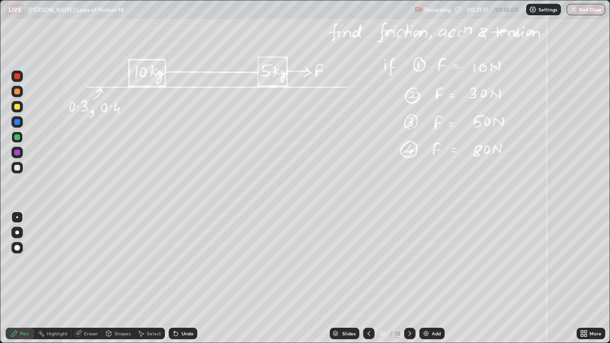
click at [15, 168] on div at bounding box center [17, 168] width 6 height 6
click at [424, 262] on img at bounding box center [426, 334] width 8 height 8
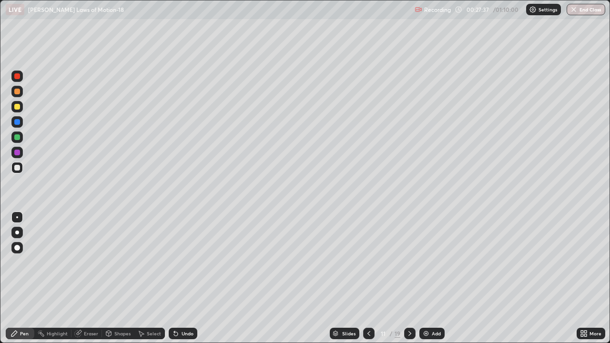
click at [367, 262] on icon at bounding box center [368, 333] width 3 height 5
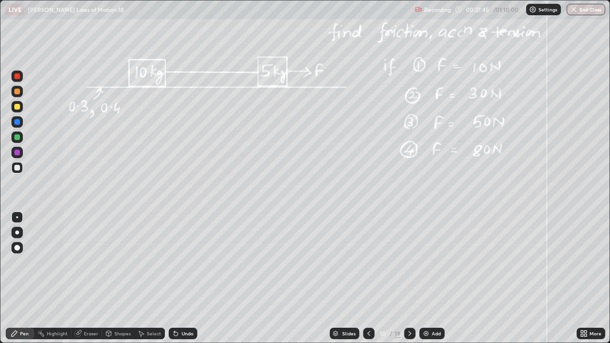
click at [406, 262] on icon at bounding box center [410, 334] width 8 height 8
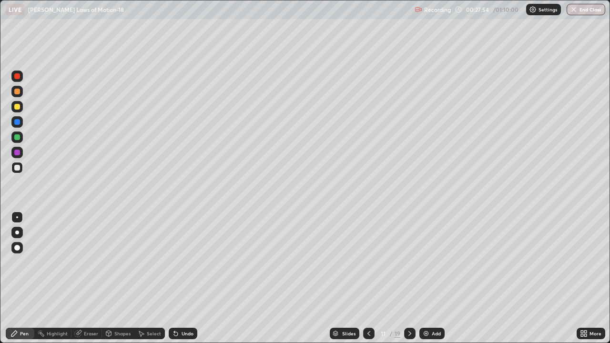
click at [89, 262] on div "Eraser" at bounding box center [91, 333] width 14 height 5
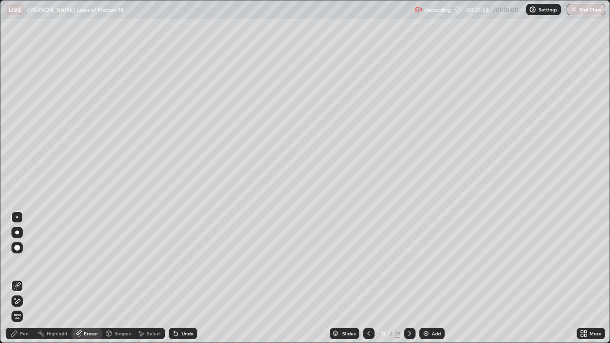
click at [19, 262] on div "Pen" at bounding box center [20, 333] width 29 height 11
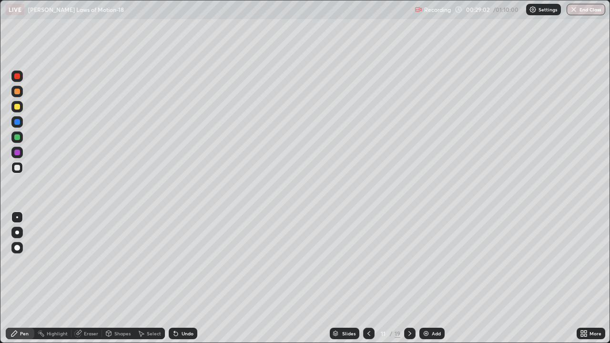
click at [368, 262] on icon at bounding box center [368, 333] width 3 height 5
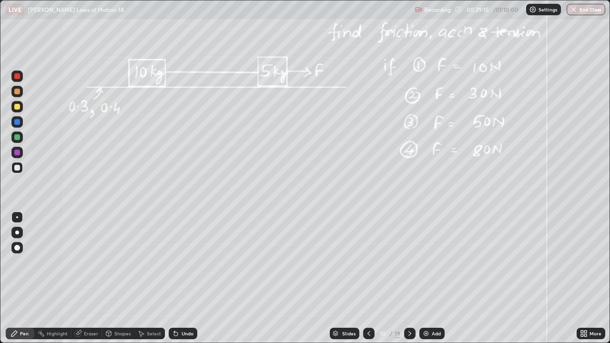
click at [409, 262] on icon at bounding box center [410, 334] width 8 height 8
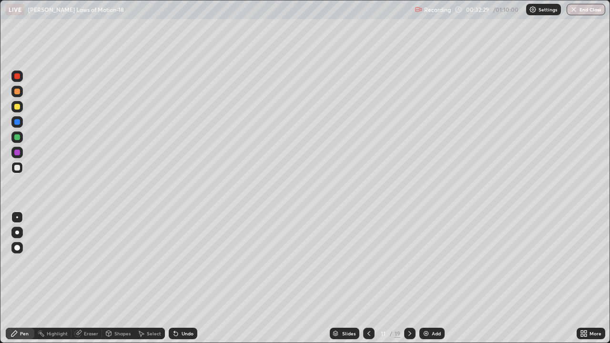
click at [368, 262] on icon at bounding box center [368, 333] width 3 height 5
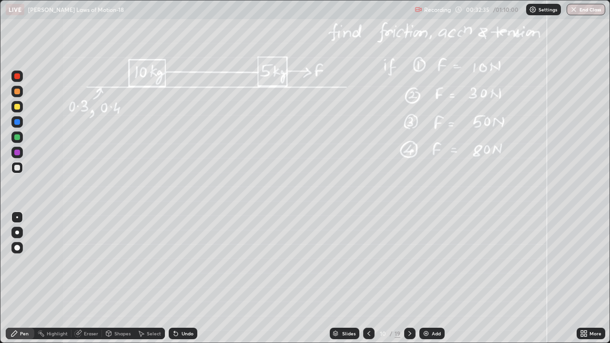
click at [409, 262] on icon at bounding box center [410, 334] width 8 height 8
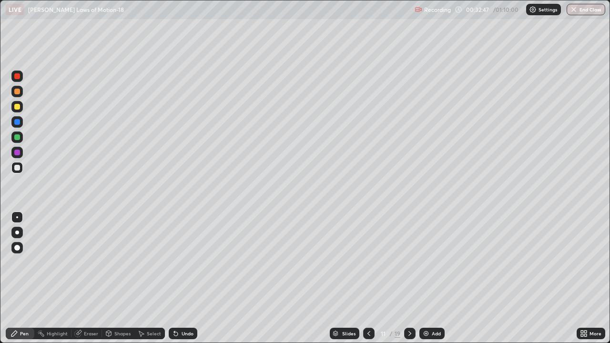
click at [373, 262] on div at bounding box center [368, 333] width 11 height 11
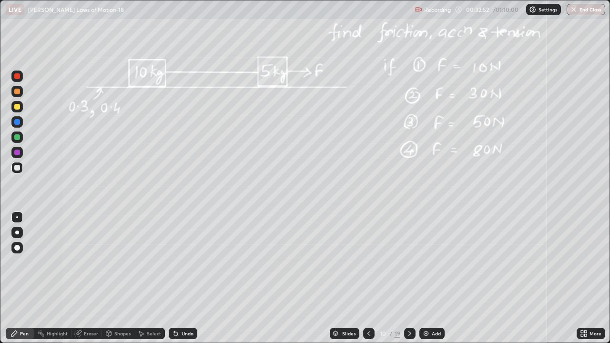
click at [409, 262] on icon at bounding box center [410, 334] width 8 height 8
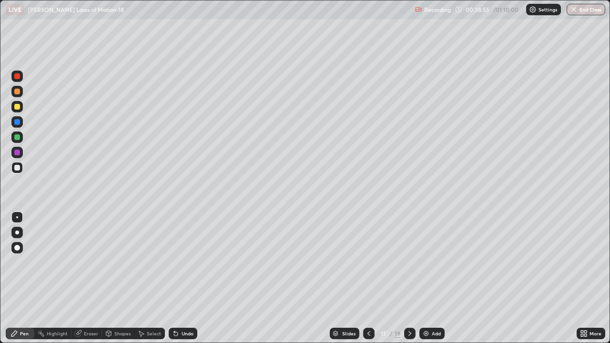
click at [409, 262] on icon at bounding box center [410, 334] width 8 height 8
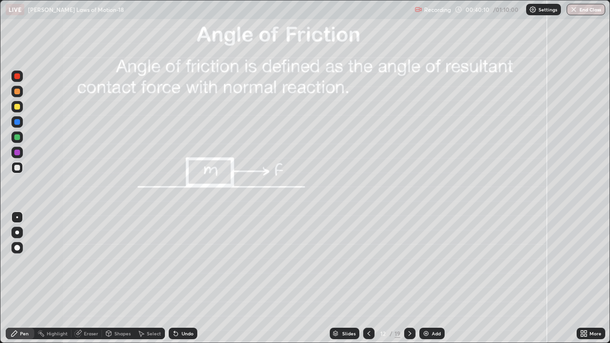
click at [17, 109] on div at bounding box center [17, 107] width 6 height 6
click at [15, 152] on div at bounding box center [17, 153] width 6 height 6
click at [16, 172] on div at bounding box center [16, 167] width 11 height 11
click at [18, 108] on div at bounding box center [17, 107] width 6 height 6
click at [17, 137] on div at bounding box center [17, 137] width 6 height 6
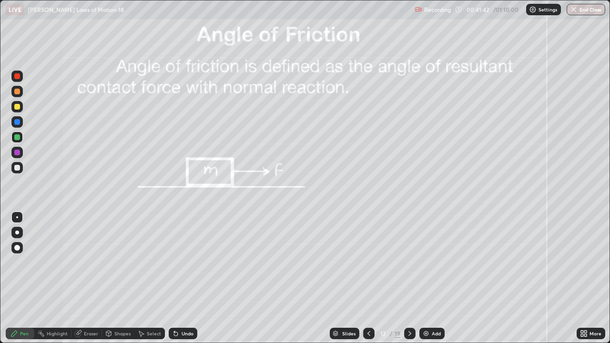
click at [115, 262] on div "Shapes" at bounding box center [122, 333] width 16 height 5
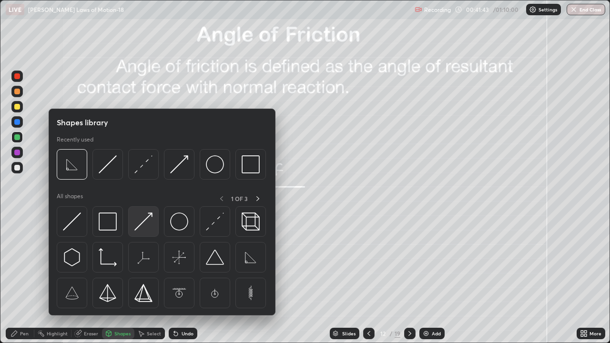
click at [141, 219] on img at bounding box center [143, 222] width 18 height 18
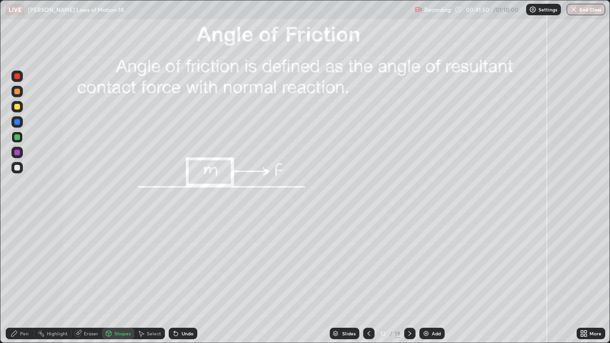
click at [188, 262] on div "Undo" at bounding box center [188, 333] width 12 height 5
click at [22, 262] on div "Pen" at bounding box center [24, 333] width 9 height 5
click at [16, 167] on div at bounding box center [17, 168] width 6 height 6
click at [410, 262] on icon at bounding box center [410, 334] width 8 height 8
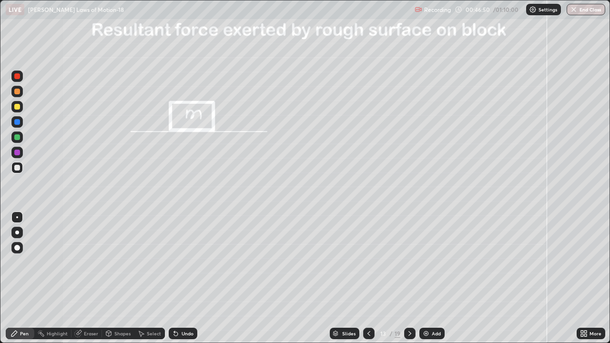
click at [15, 136] on div at bounding box center [17, 137] width 6 height 6
click at [18, 108] on div at bounding box center [17, 107] width 6 height 6
click at [17, 140] on div at bounding box center [17, 137] width 6 height 6
click at [114, 262] on div "Shapes" at bounding box center [122, 333] width 16 height 5
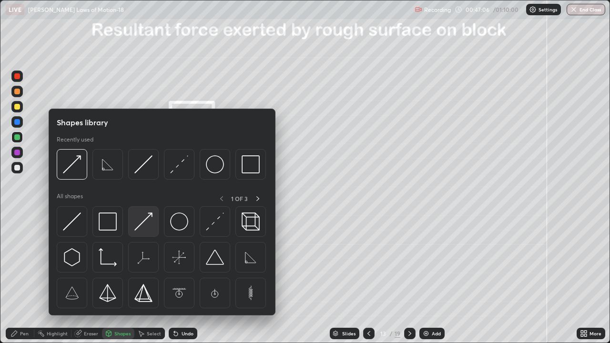
click at [146, 224] on img at bounding box center [143, 222] width 18 height 18
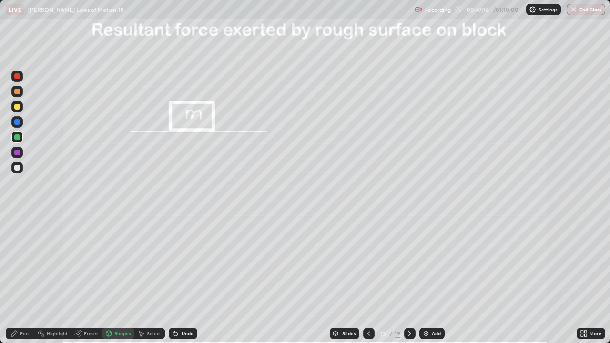
click at [18, 107] on div at bounding box center [17, 107] width 6 height 6
click at [14, 262] on icon at bounding box center [14, 334] width 8 height 8
click at [16, 168] on div at bounding box center [17, 168] width 6 height 6
click at [408, 262] on icon at bounding box center [410, 334] width 8 height 8
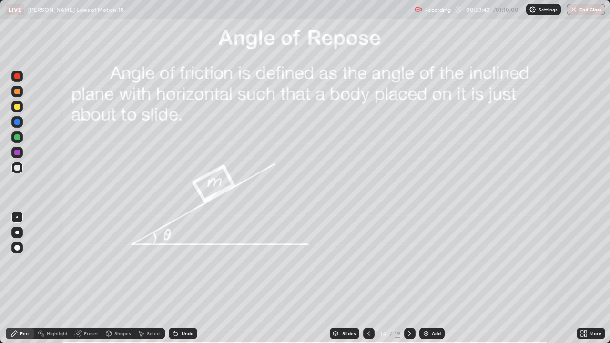
click at [15, 138] on div at bounding box center [17, 137] width 6 height 6
click at [18, 169] on div at bounding box center [17, 168] width 6 height 6
click at [15, 107] on div at bounding box center [17, 107] width 6 height 6
click at [185, 262] on div "Undo" at bounding box center [188, 333] width 12 height 5
click at [15, 153] on div at bounding box center [17, 153] width 6 height 6
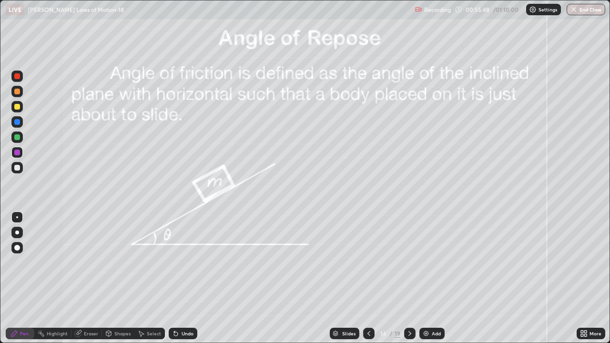
click at [18, 170] on div at bounding box center [17, 168] width 6 height 6
click at [186, 262] on div "Undo" at bounding box center [188, 333] width 12 height 5
click at [16, 107] on div at bounding box center [17, 107] width 6 height 6
click at [424, 262] on img at bounding box center [426, 334] width 8 height 8
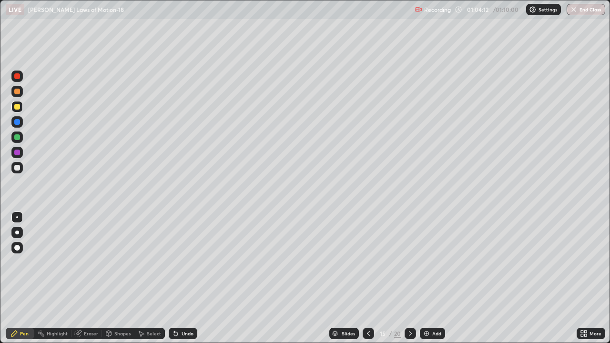
click at [14, 169] on div at bounding box center [17, 168] width 6 height 6
click at [18, 105] on div at bounding box center [17, 107] width 6 height 6
click at [15, 170] on div at bounding box center [17, 168] width 6 height 6
click at [118, 262] on div "Shapes" at bounding box center [122, 333] width 16 height 5
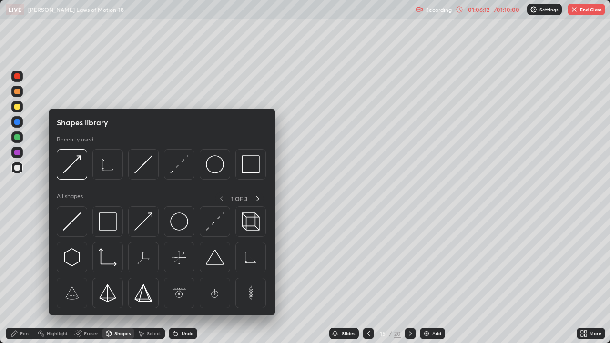
click at [93, 262] on div "Eraser" at bounding box center [91, 333] width 14 height 5
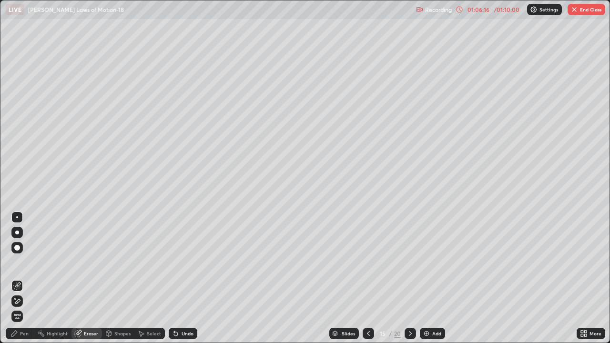
click at [24, 262] on div "Pen" at bounding box center [24, 333] width 9 height 5
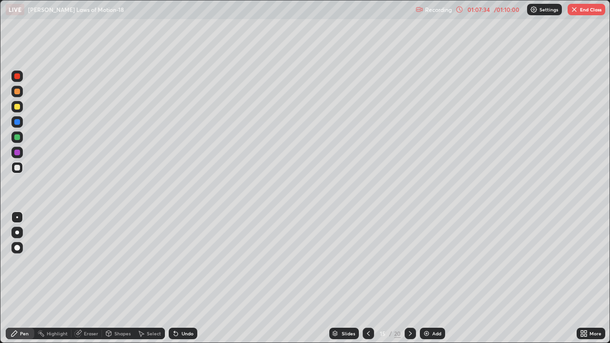
click at [578, 12] on button "End Class" at bounding box center [587, 9] width 38 height 11
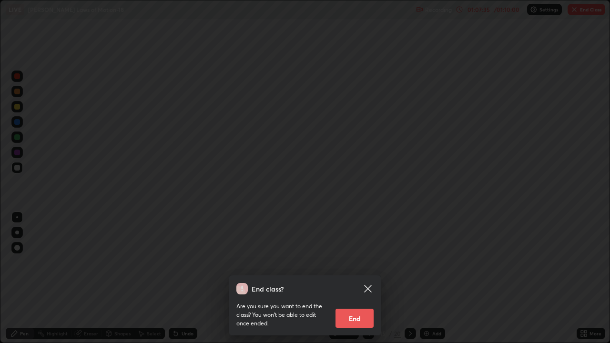
click at [358, 262] on button "End" at bounding box center [354, 318] width 38 height 19
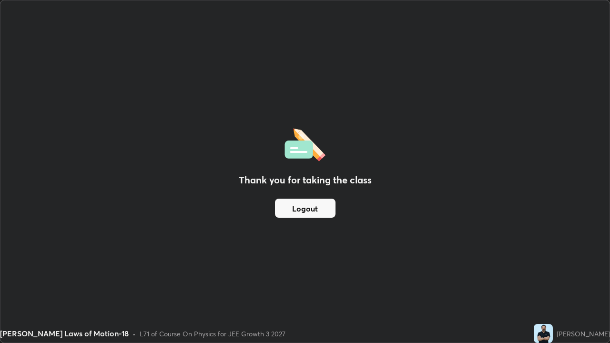
click at [550, 262] on img at bounding box center [543, 333] width 19 height 19
